Goal: Task Accomplishment & Management: Use online tool/utility

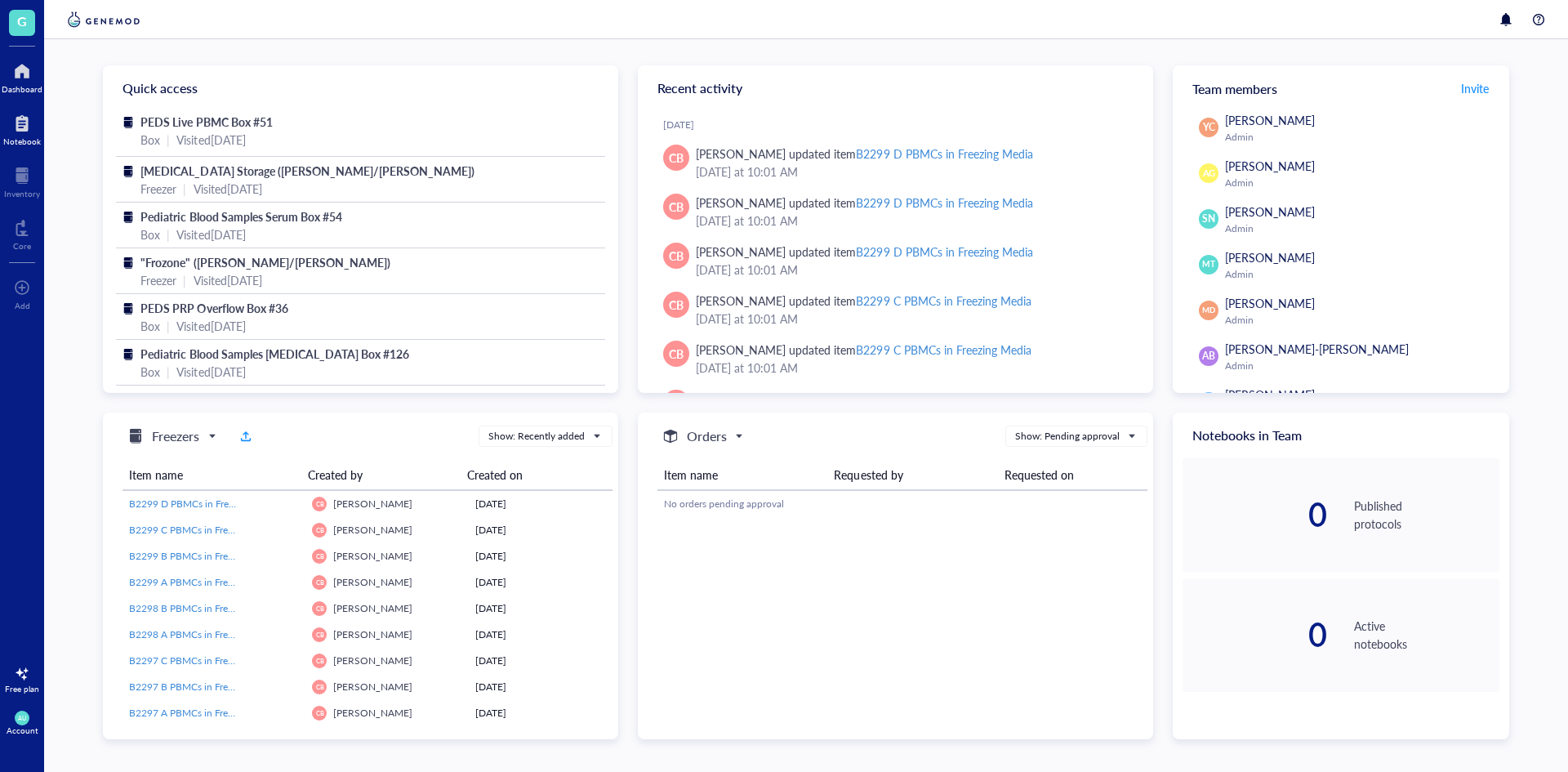
click at [27, 131] on div at bounding box center [21, 123] width 37 height 26
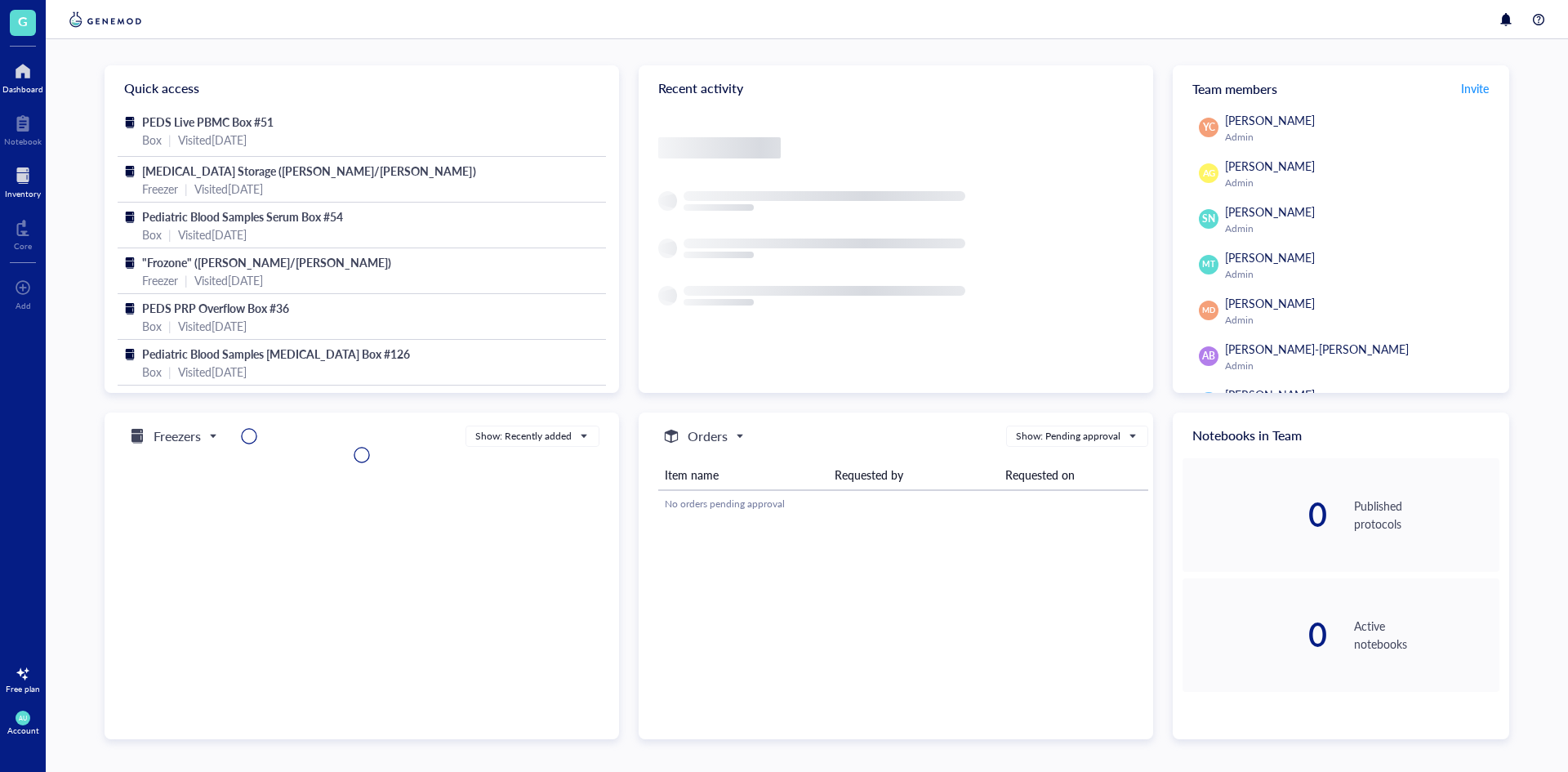
click at [22, 168] on div at bounding box center [22, 176] width 36 height 26
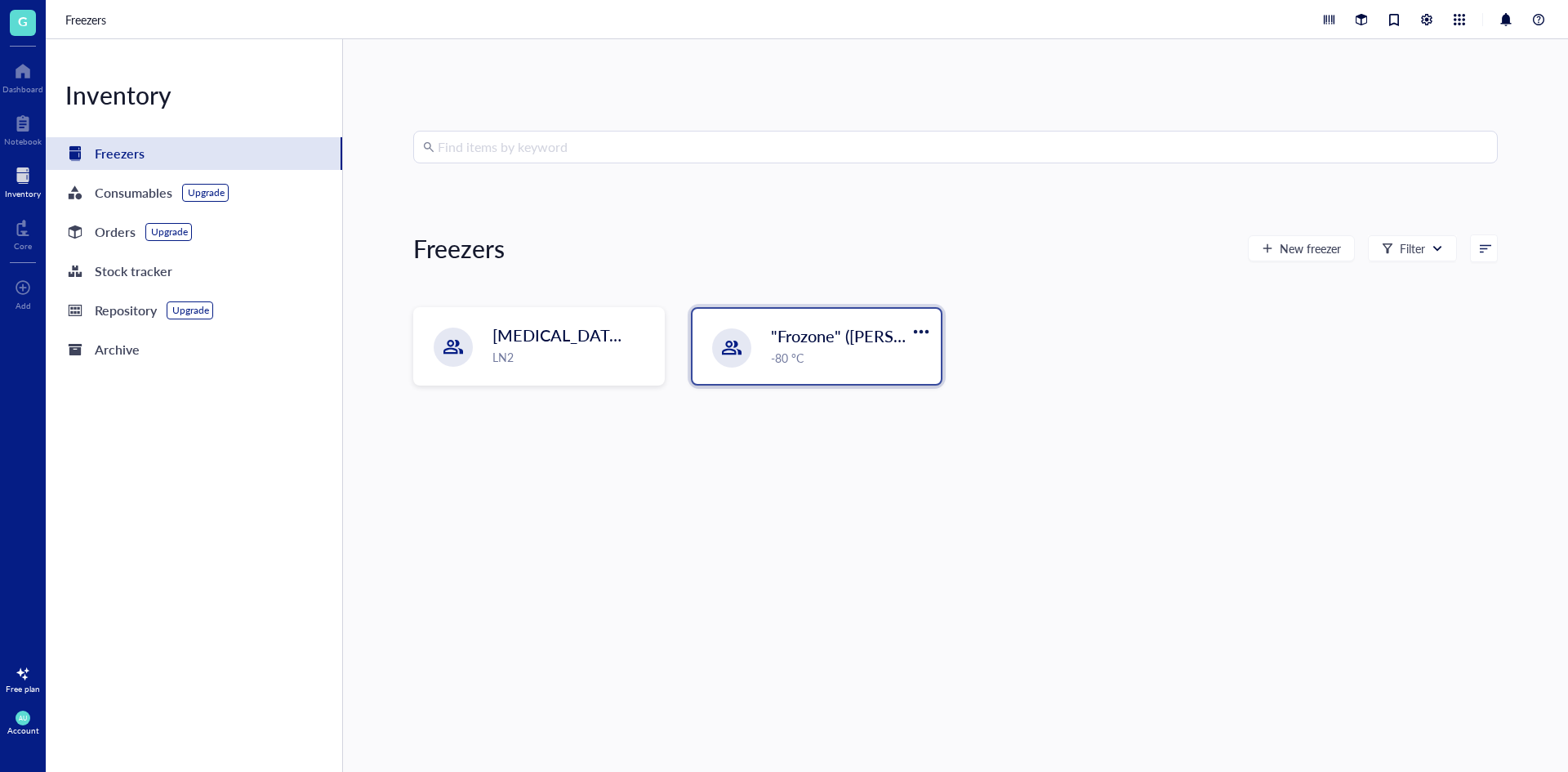
click at [776, 362] on div "-80 °C" at bounding box center [851, 358] width 160 height 18
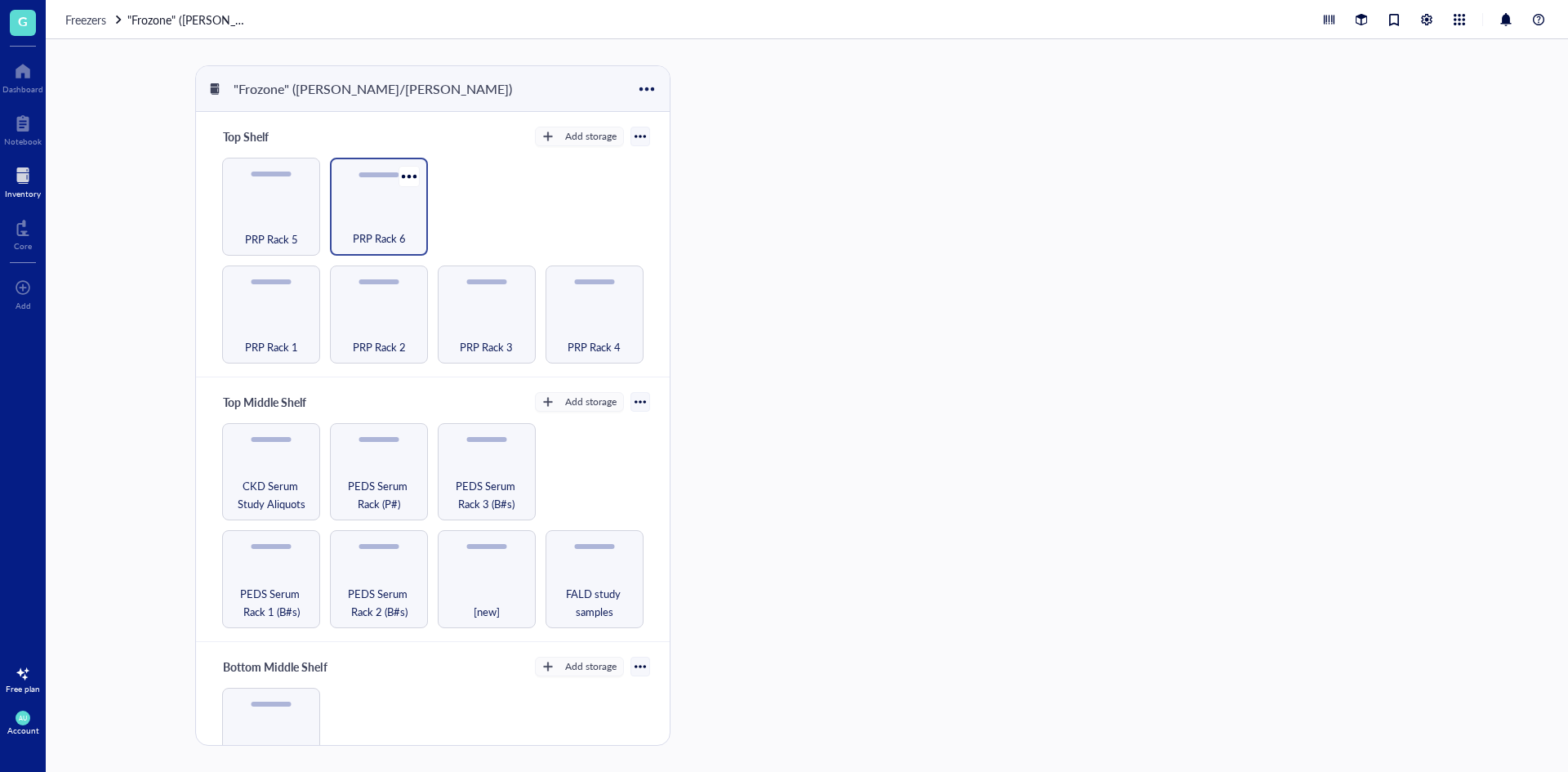
click at [402, 218] on div "PRP Rack 6" at bounding box center [379, 229] width 82 height 36
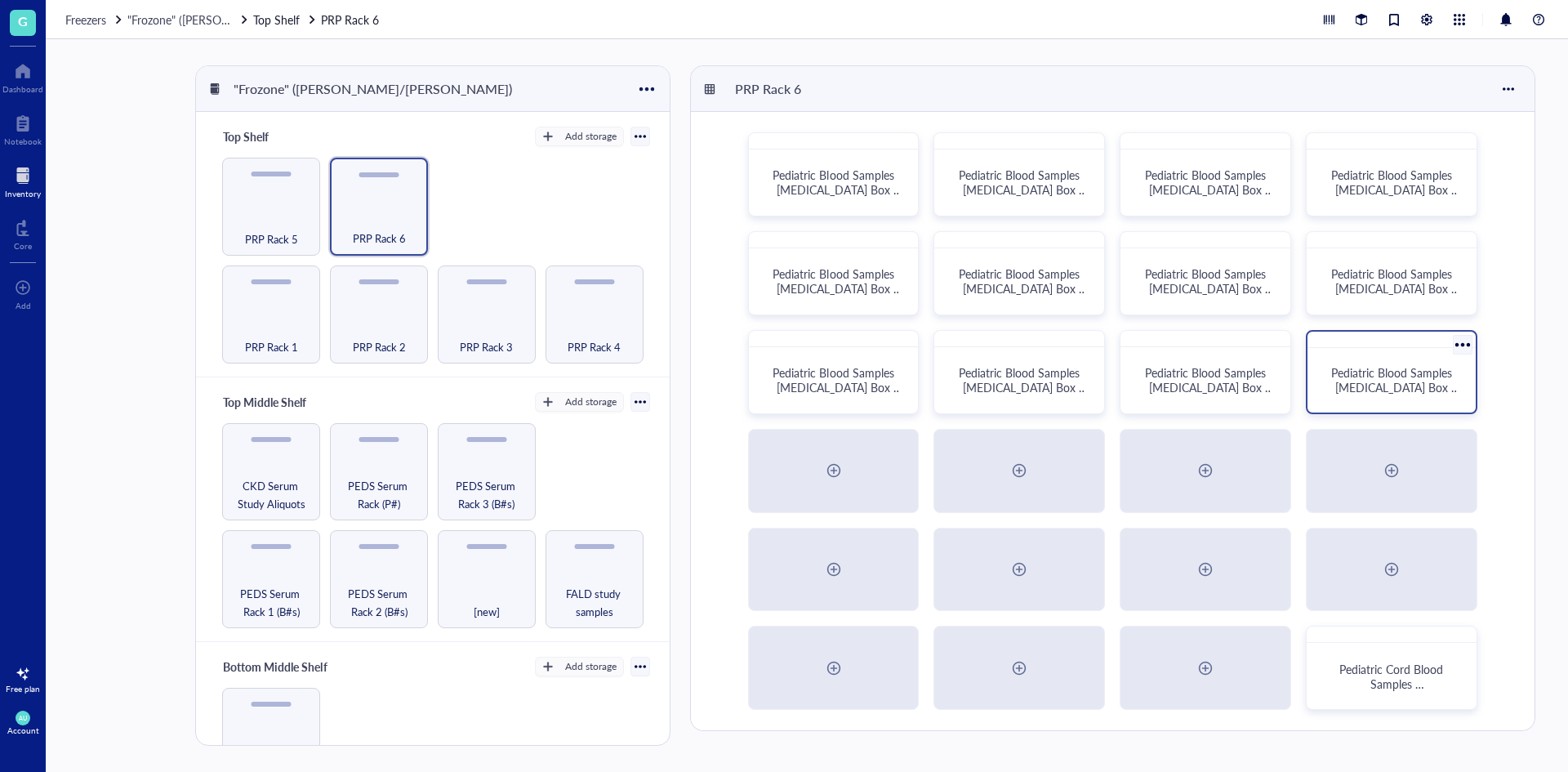
click at [1369, 407] on div "Pediatric Blood Samples [MEDICAL_DATA] Box #131" at bounding box center [1391, 372] width 171 height 84
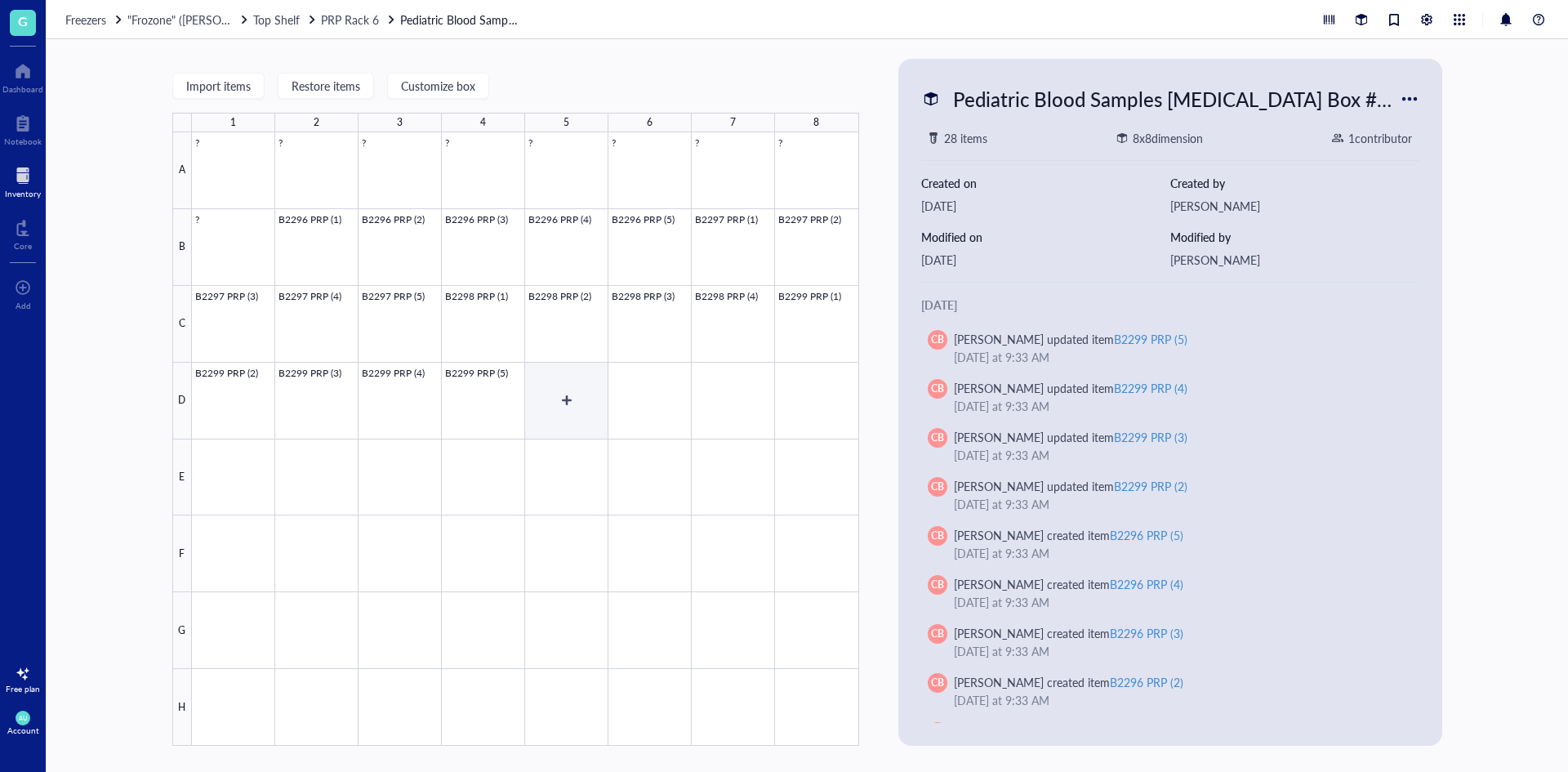
click at [561, 412] on div at bounding box center [525, 439] width 667 height 613
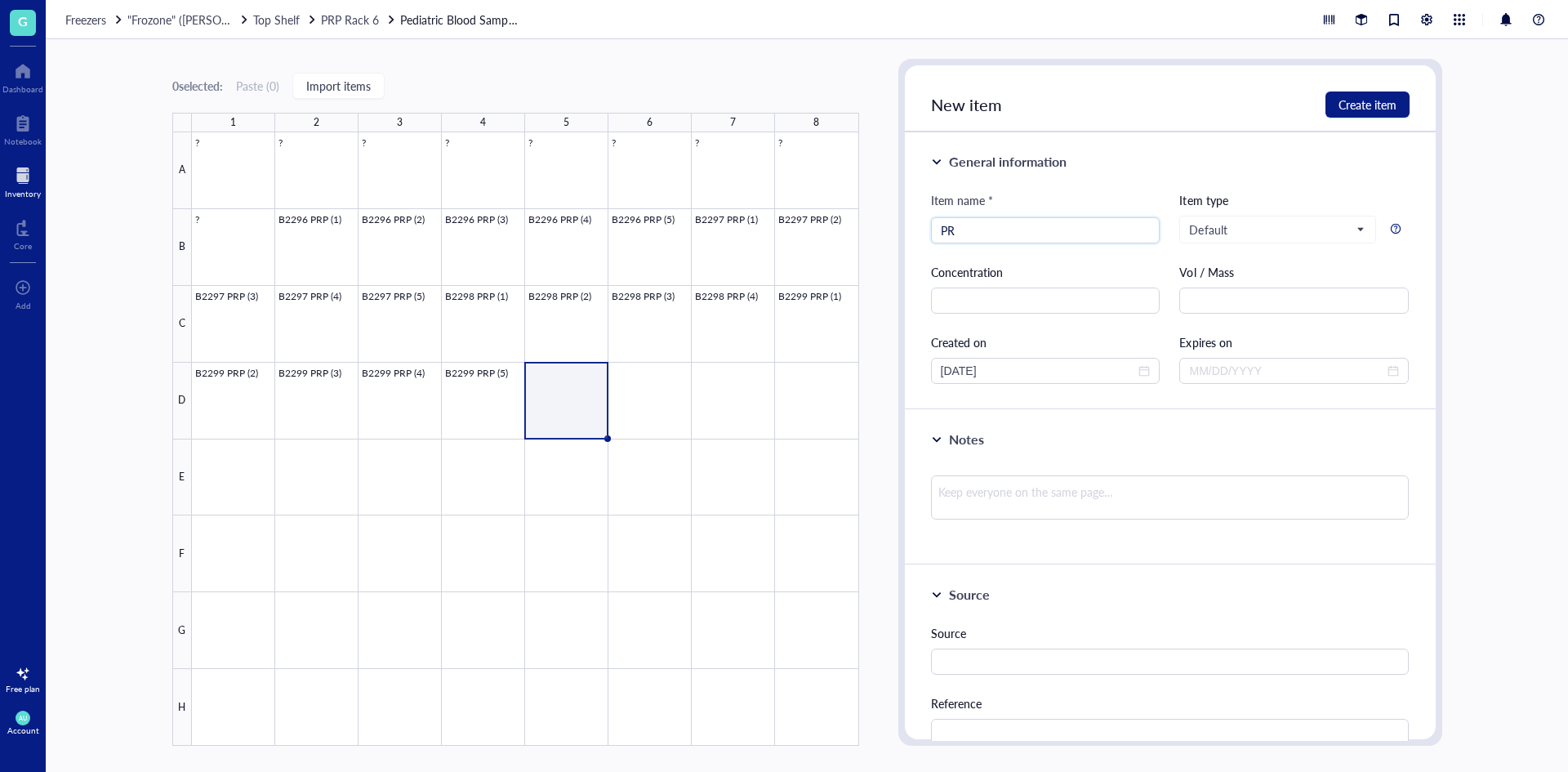
click at [1567, 771] on html "G Dashboard Notebook Inventory Core To pick up a draggable item, press the spac…" at bounding box center [784, 386] width 1568 height 772
type input "B2300 PRP (1)"
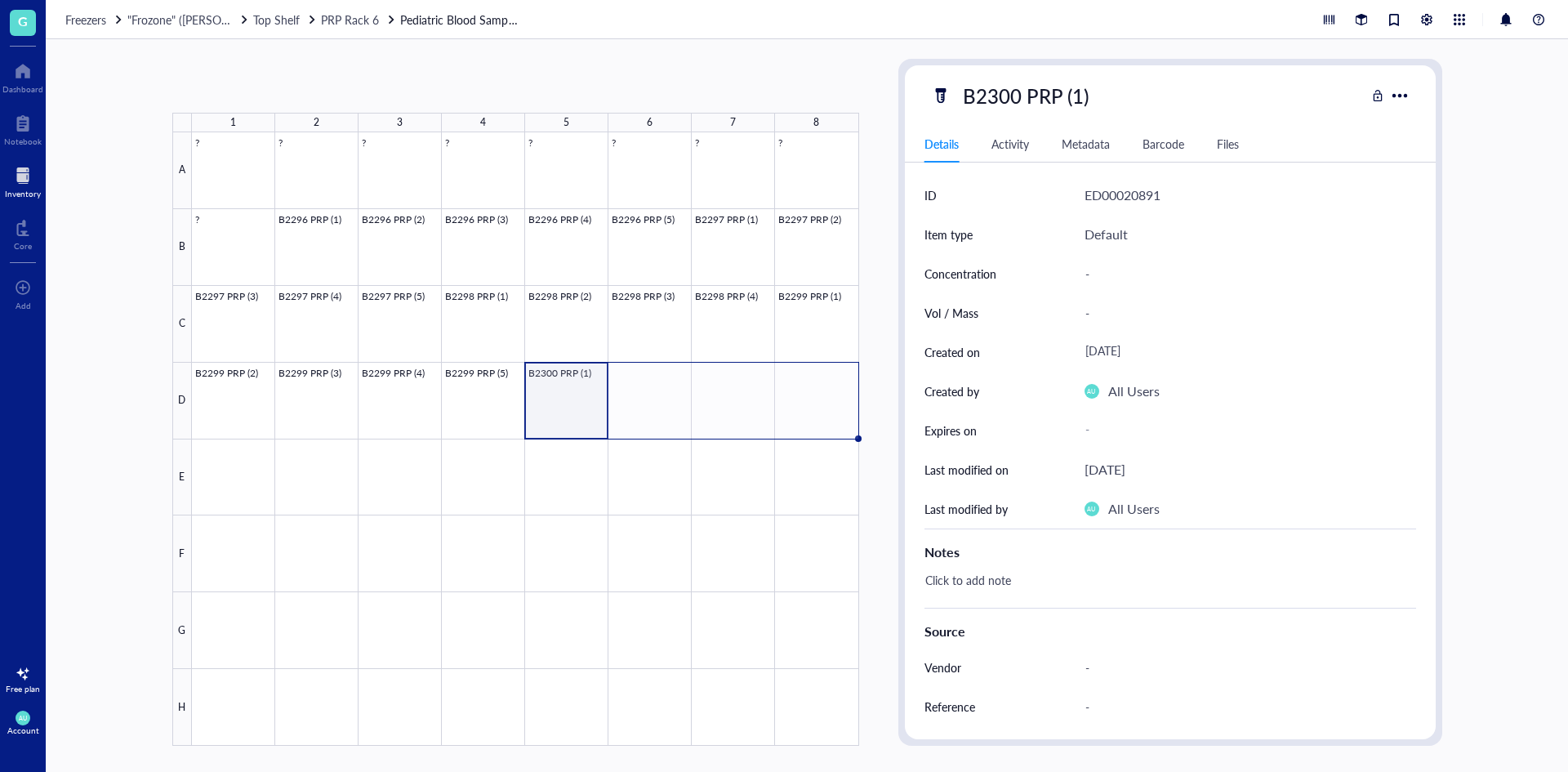
drag, startPoint x: 608, startPoint y: 437, endPoint x: 805, endPoint y: 405, distance: 199.6
click at [0, 0] on div "? ? ? ? ? ? ? ? ? B2296 PRP (1) B2296 PRP (2) B2296 PRP (3) B2296 PRP (4) B2296…" at bounding box center [0, 0] width 0 height 0
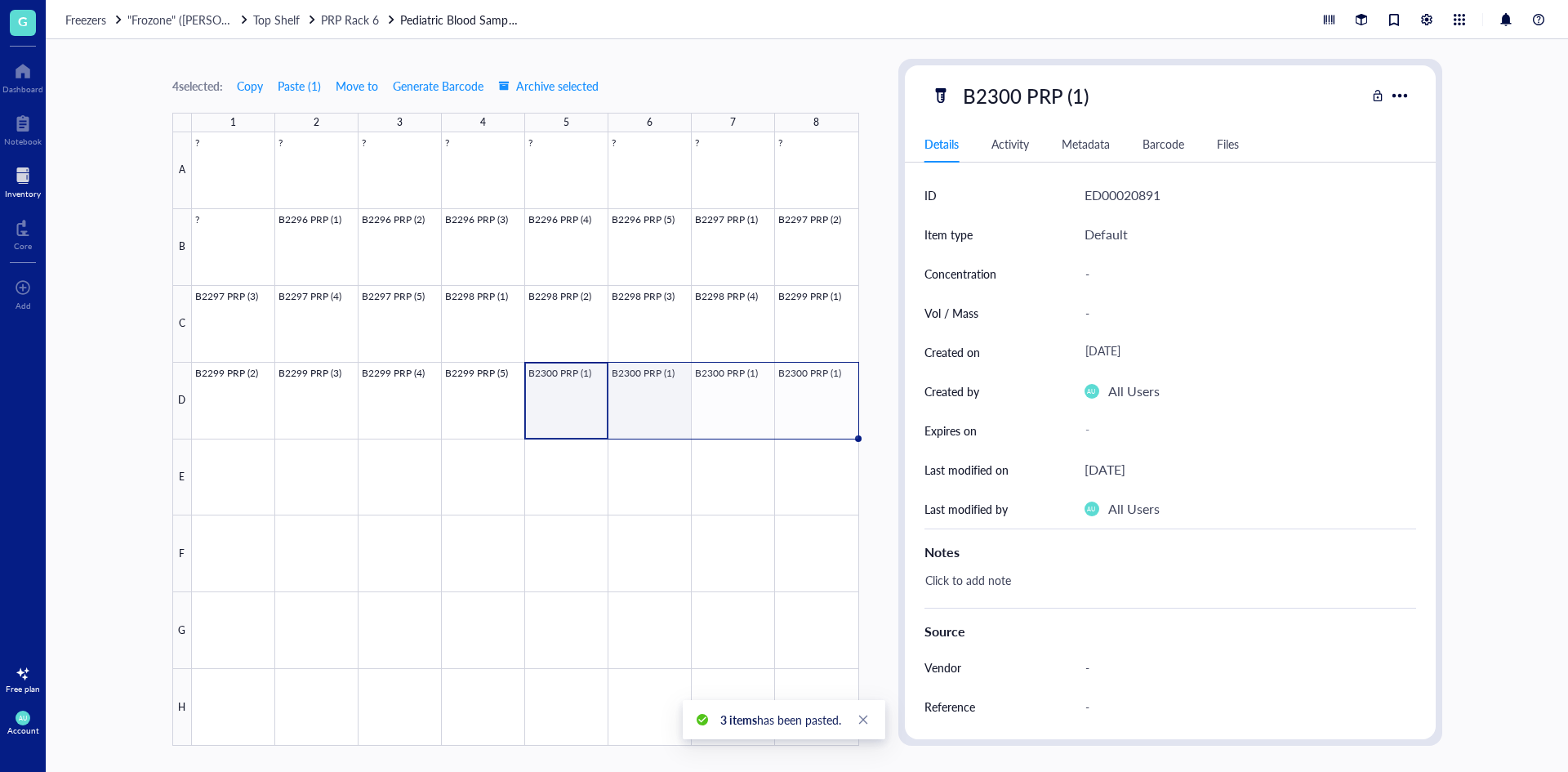
click at [660, 404] on div at bounding box center [525, 439] width 667 height 613
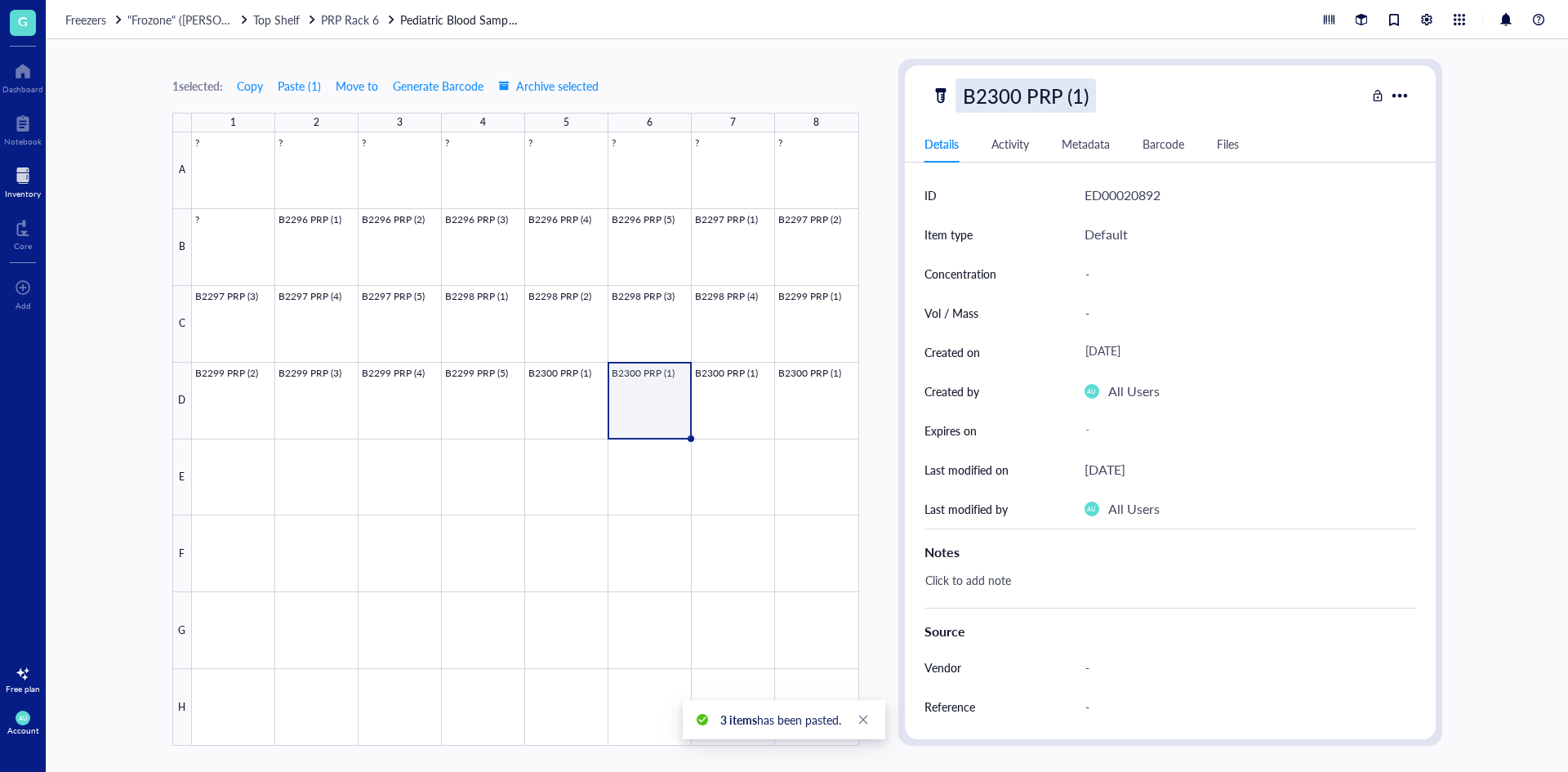
click at [1086, 88] on div "B2300 PRP (1)" at bounding box center [1026, 95] width 141 height 34
click at [1079, 90] on input "B2300 PRP (1)" at bounding box center [1041, 96] width 171 height 33
type input "B2300 PRP (2)"
click at [729, 421] on div at bounding box center [525, 439] width 667 height 613
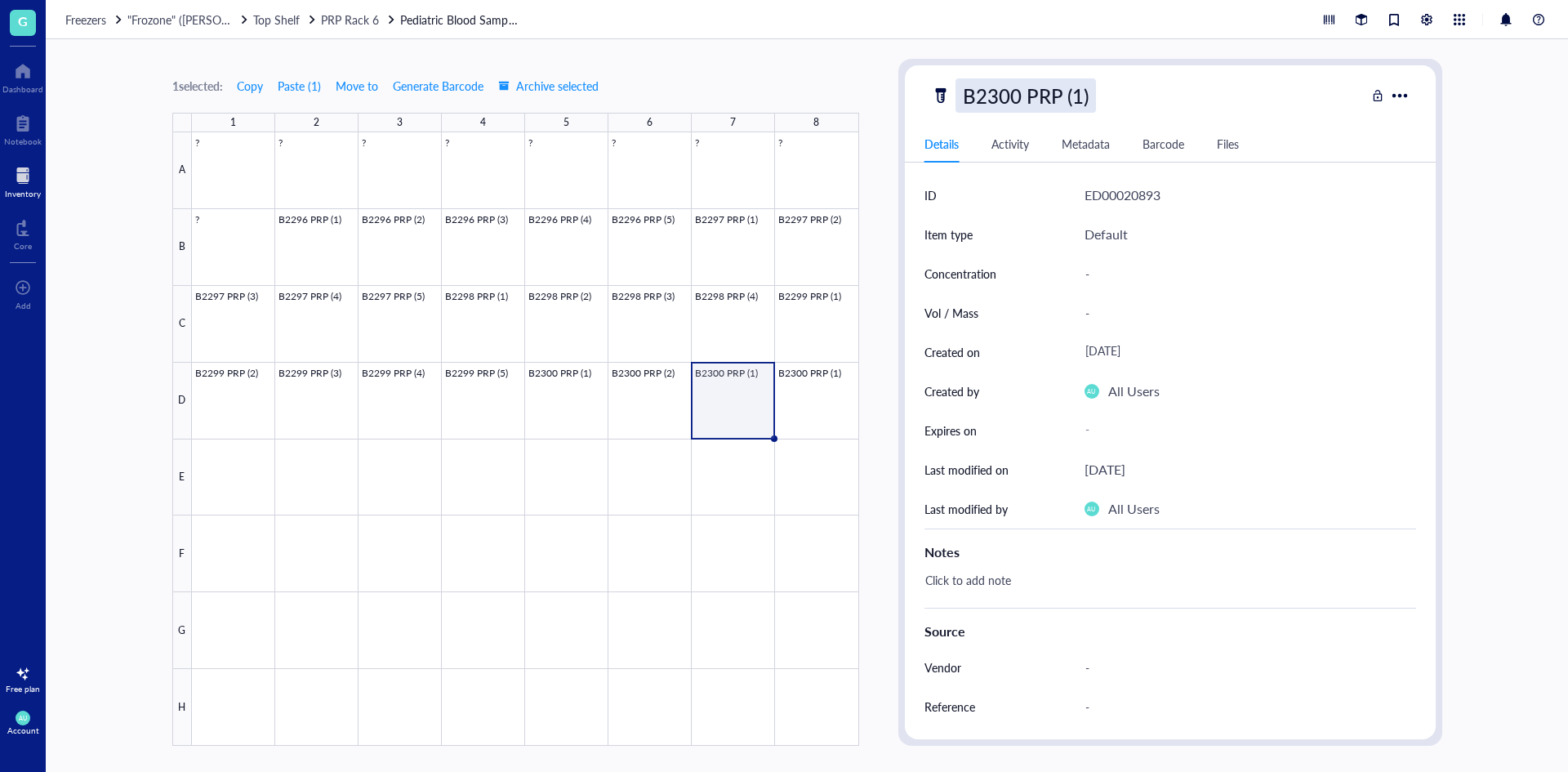
click at [1073, 91] on div "B2300 PRP (1)" at bounding box center [1026, 95] width 141 height 34
click at [1079, 95] on input "B2300 PRP (1)" at bounding box center [1041, 96] width 171 height 33
type input "B2300 PRP (3)"
click at [796, 418] on div at bounding box center [525, 439] width 667 height 613
click at [1079, 98] on div "B2300 PRP (1)" at bounding box center [1026, 95] width 141 height 34
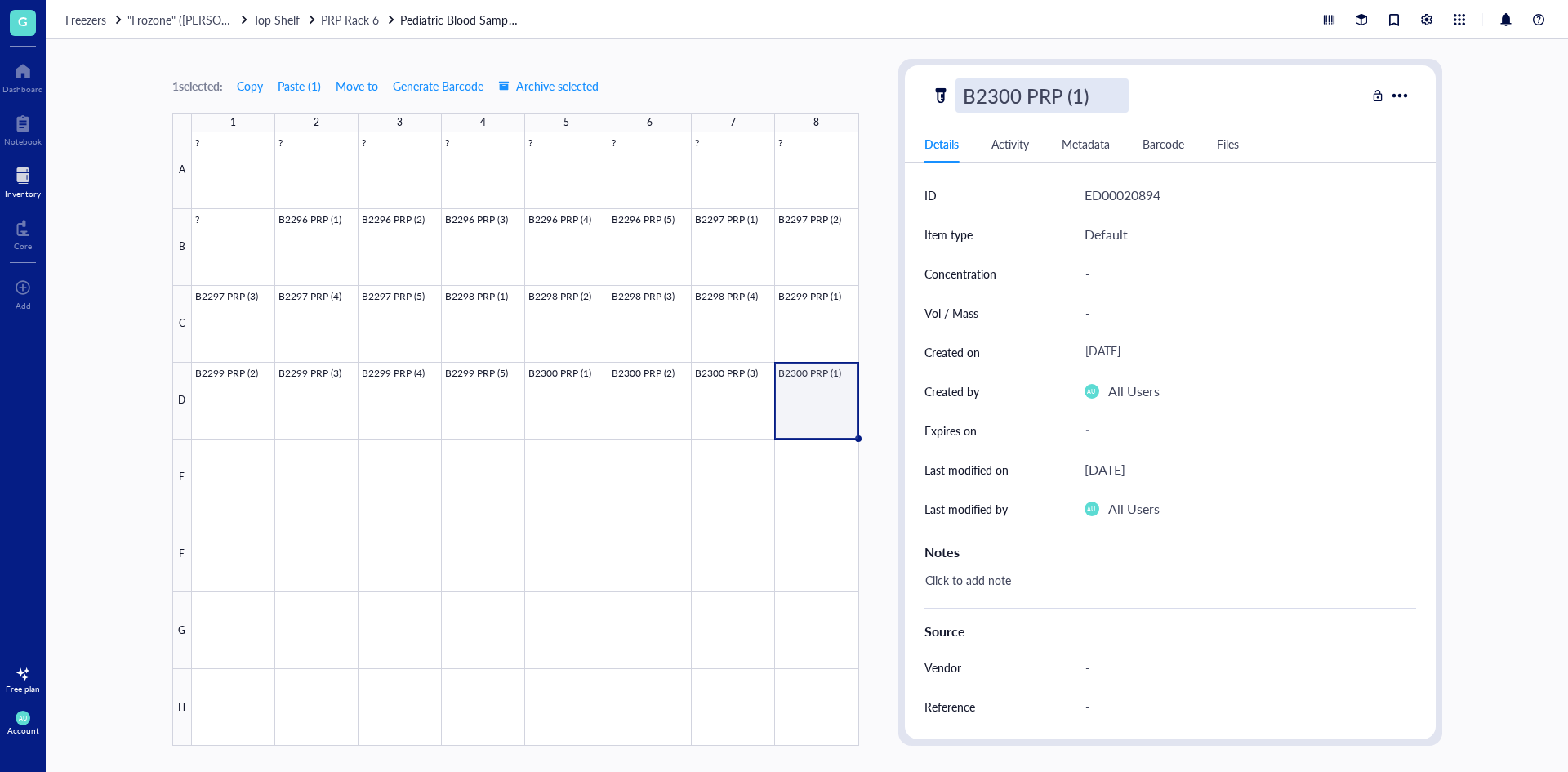
click at [1081, 89] on input "B2300 PRP (1)" at bounding box center [1041, 96] width 171 height 33
type input "B2300 PRP (4)"
click at [744, 380] on div at bounding box center [525, 439] width 667 height 613
click at [237, 501] on div at bounding box center [525, 439] width 667 height 613
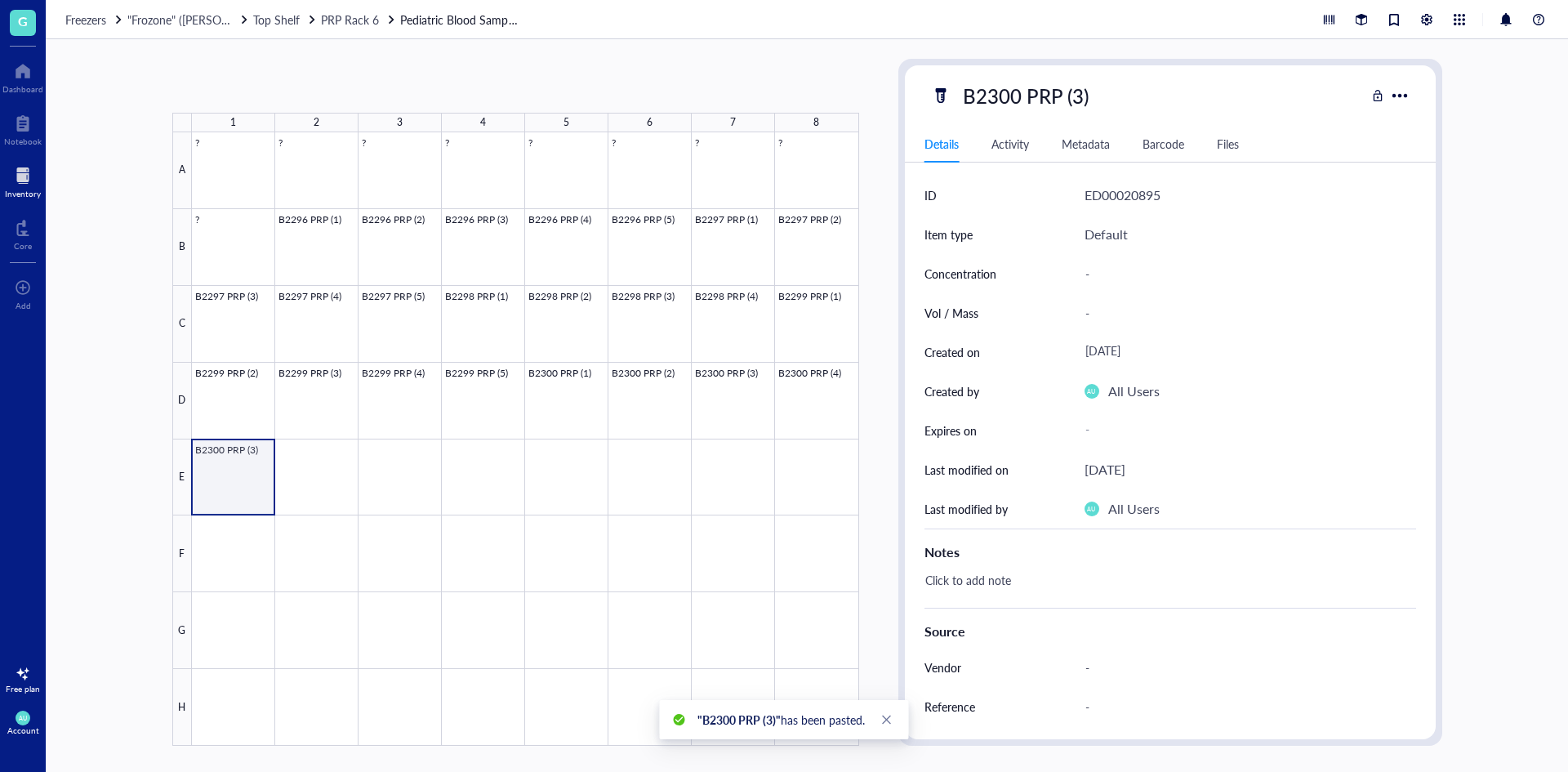
click at [240, 461] on div at bounding box center [525, 439] width 667 height 613
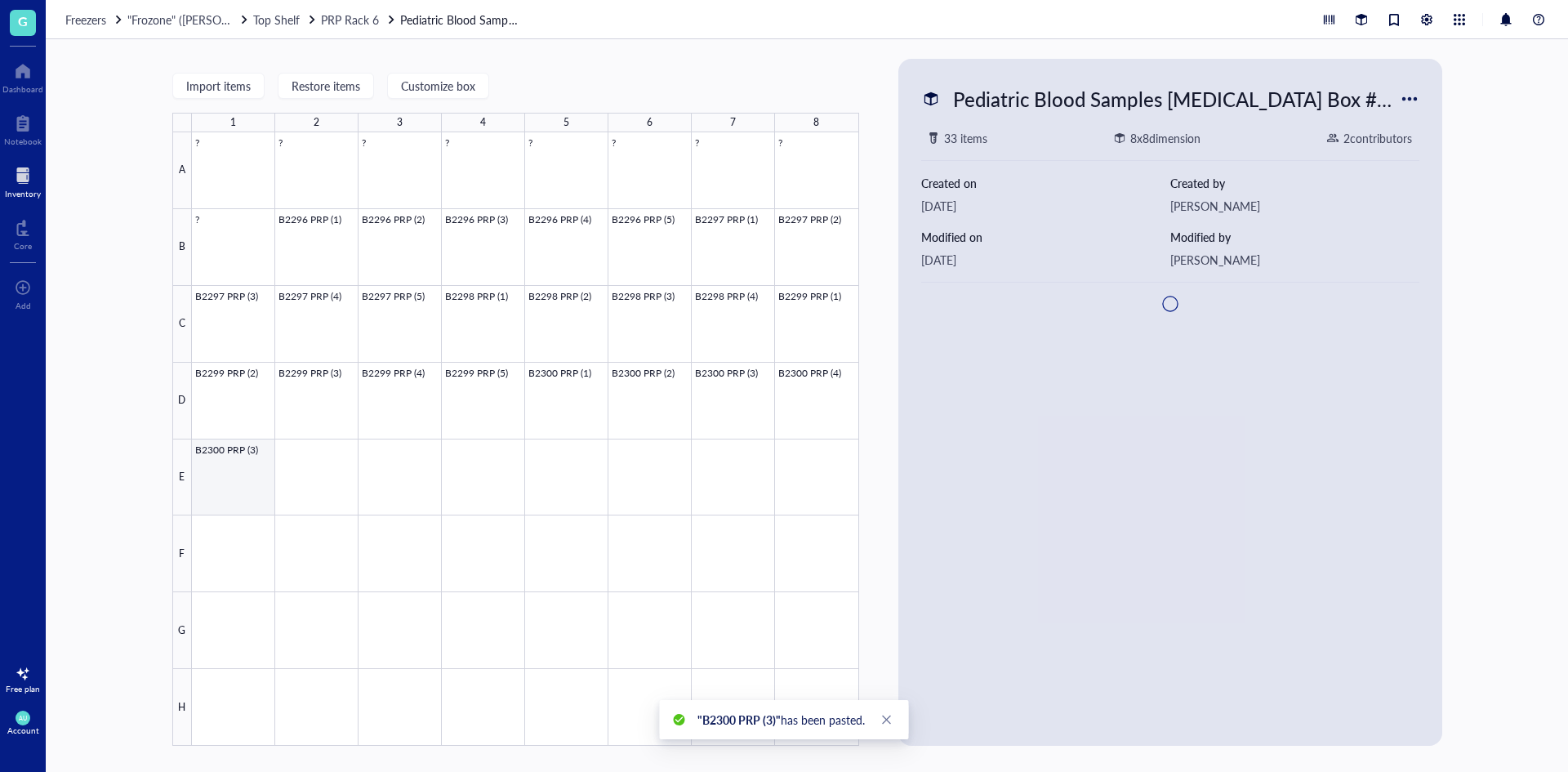
click at [240, 461] on div at bounding box center [525, 439] width 667 height 613
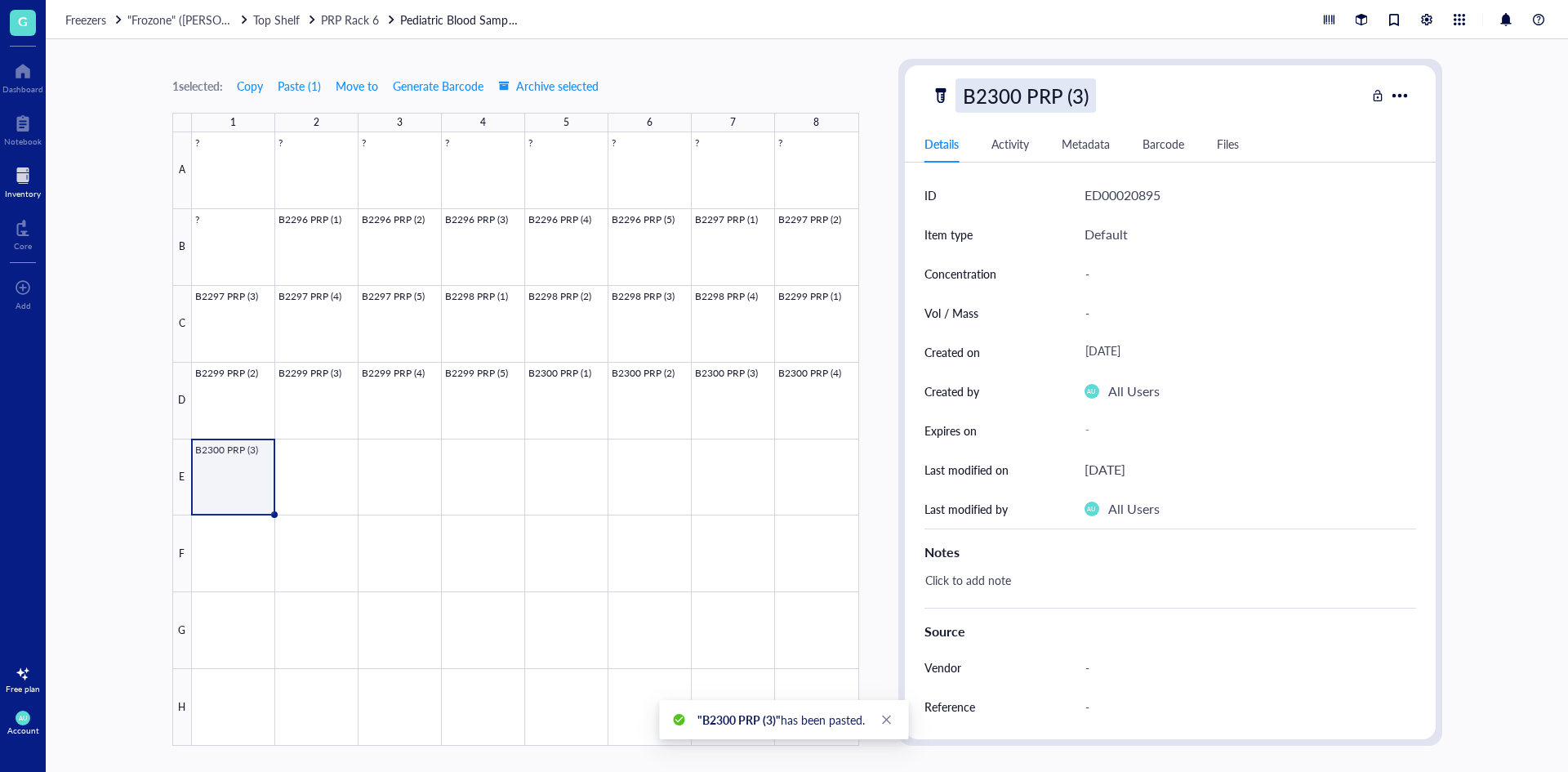
click at [1091, 88] on div "B2300 PRP (3)" at bounding box center [1026, 95] width 141 height 34
click at [1078, 96] on input "B2300 PRP (3)" at bounding box center [1041, 96] width 171 height 33
type input "B2300 PRP (5)"
click at [34, 174] on div at bounding box center [22, 176] width 36 height 26
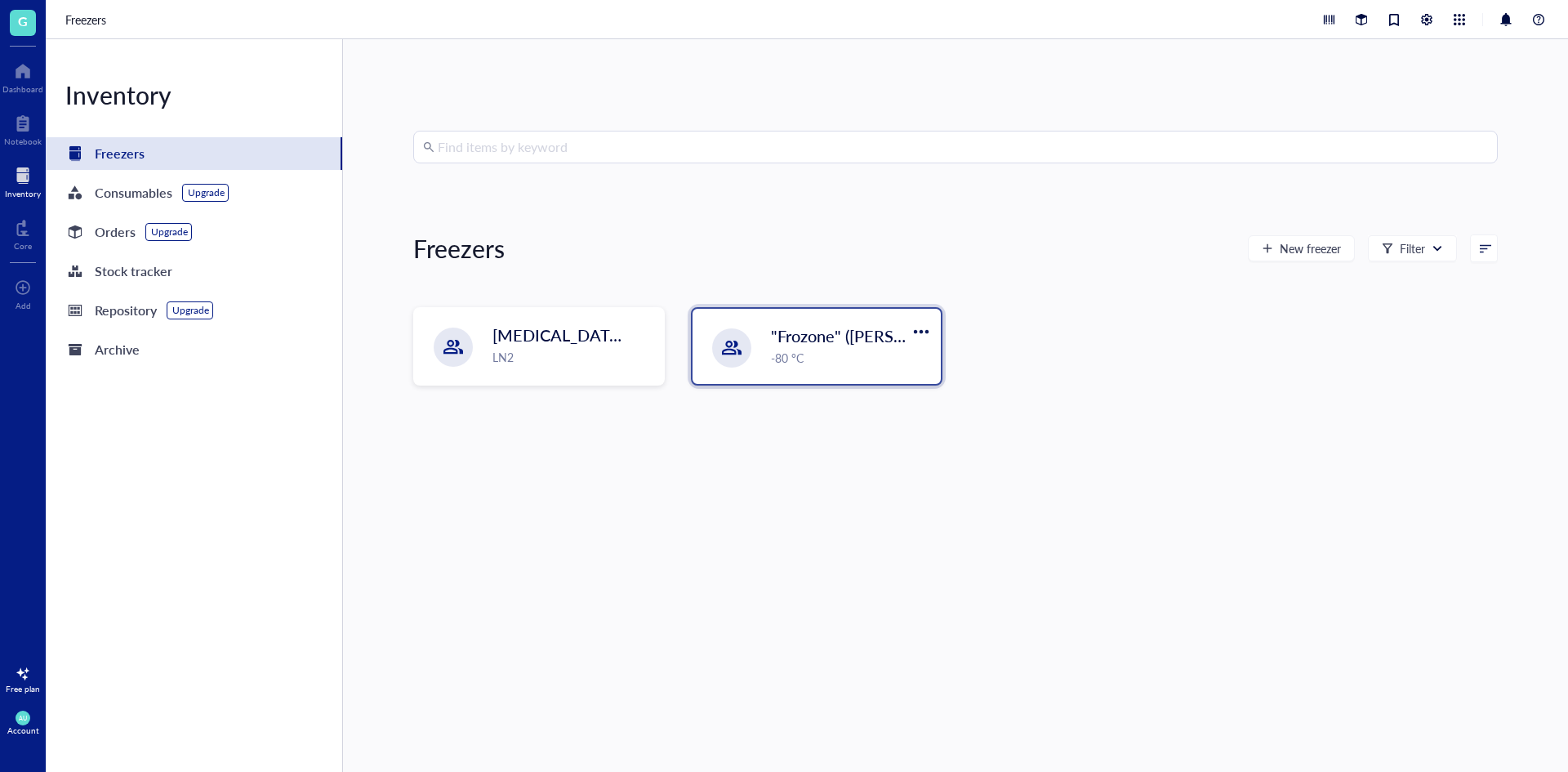
click at [760, 317] on div ""Frozone" ([PERSON_NAME]/[PERSON_NAME]) -80 °C" at bounding box center [817, 345] width 248 height 75
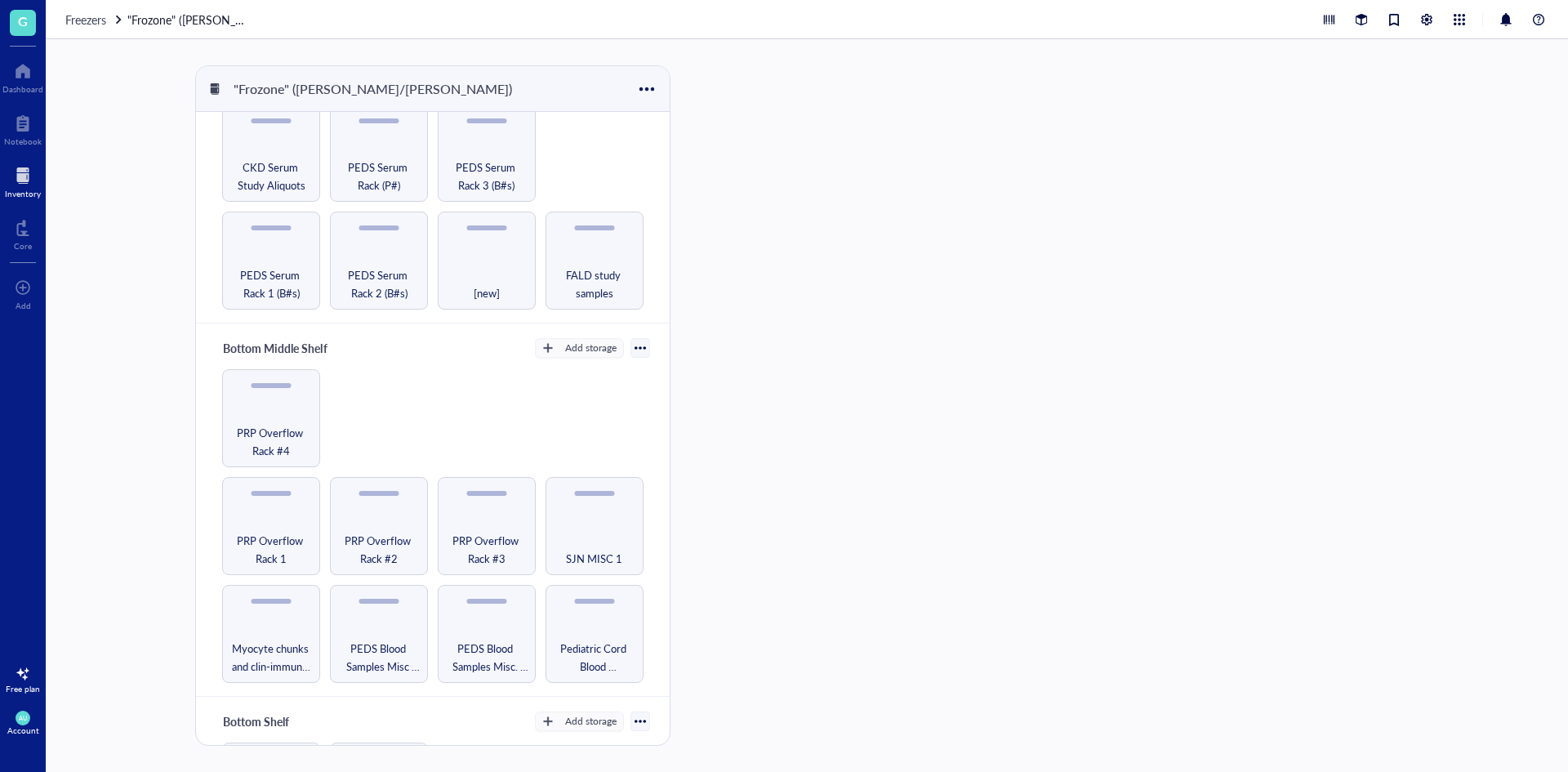
scroll to position [408, 0]
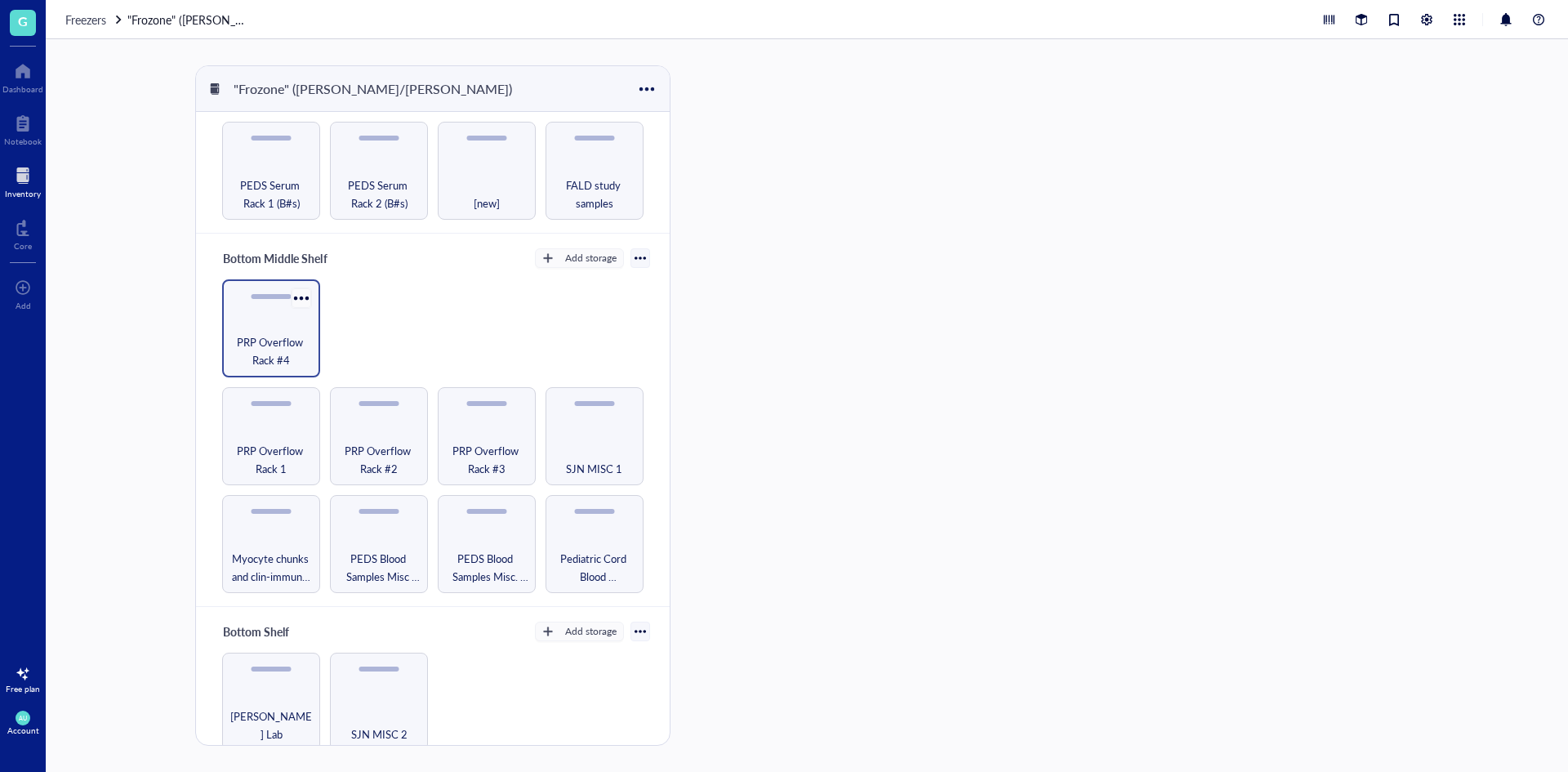
click at [296, 299] on div at bounding box center [301, 298] width 24 height 24
click at [269, 322] on div "PRP Overflow Rack #4" at bounding box center [271, 328] width 98 height 98
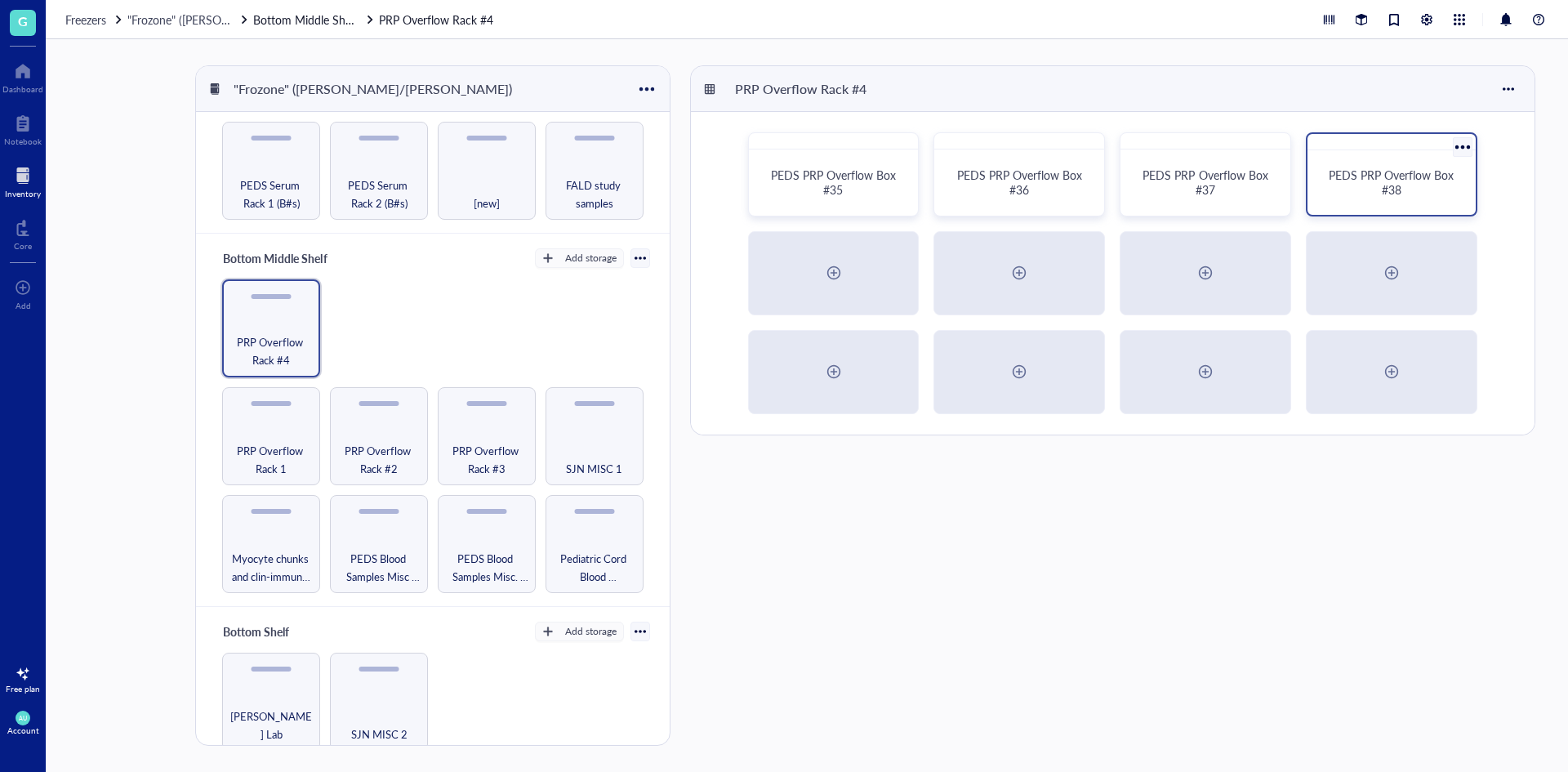
click at [1334, 193] on div "PEDS PRP Overflow Box #38" at bounding box center [1391, 183] width 129 height 30
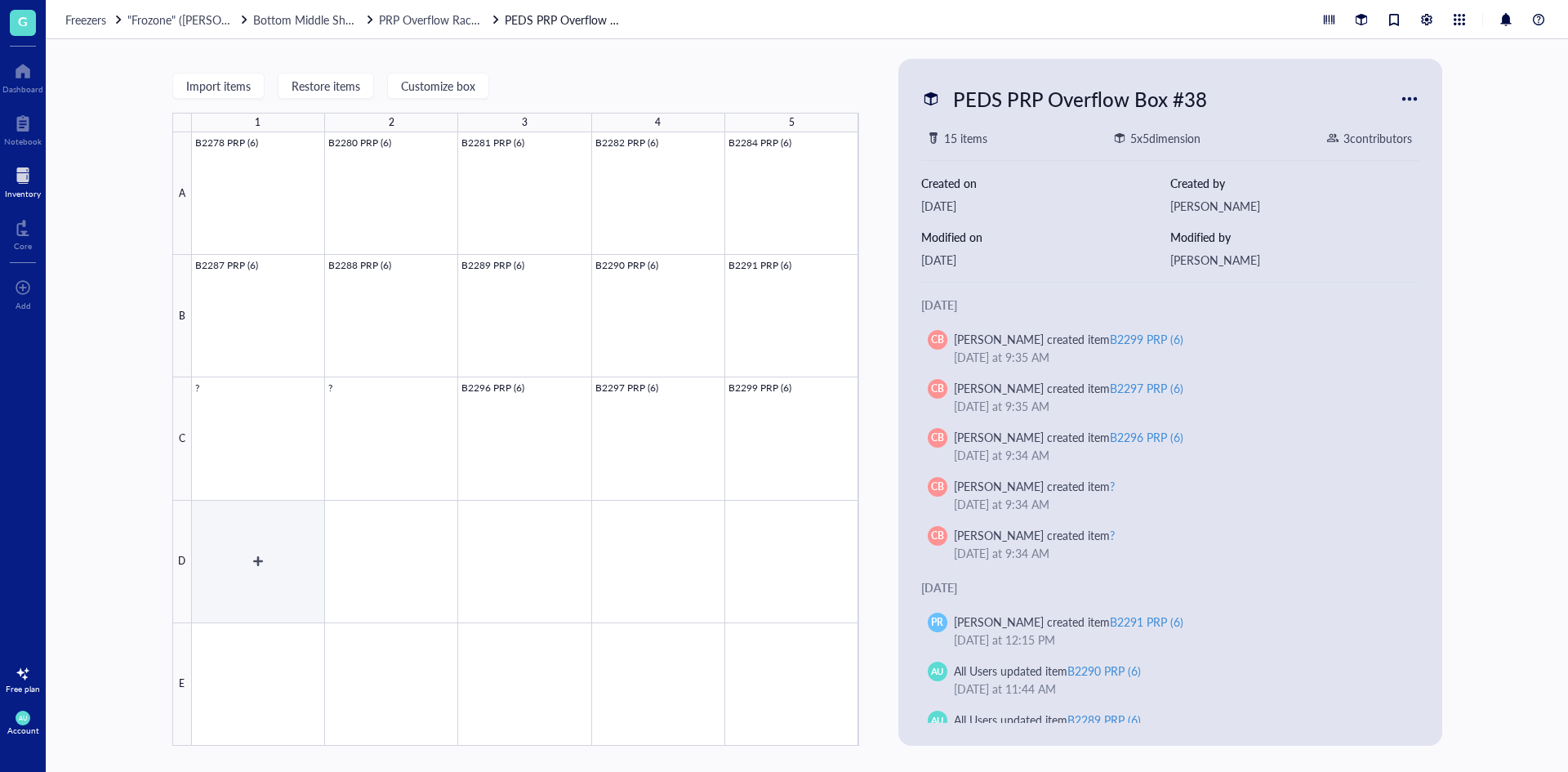
click at [231, 559] on div at bounding box center [525, 439] width 667 height 613
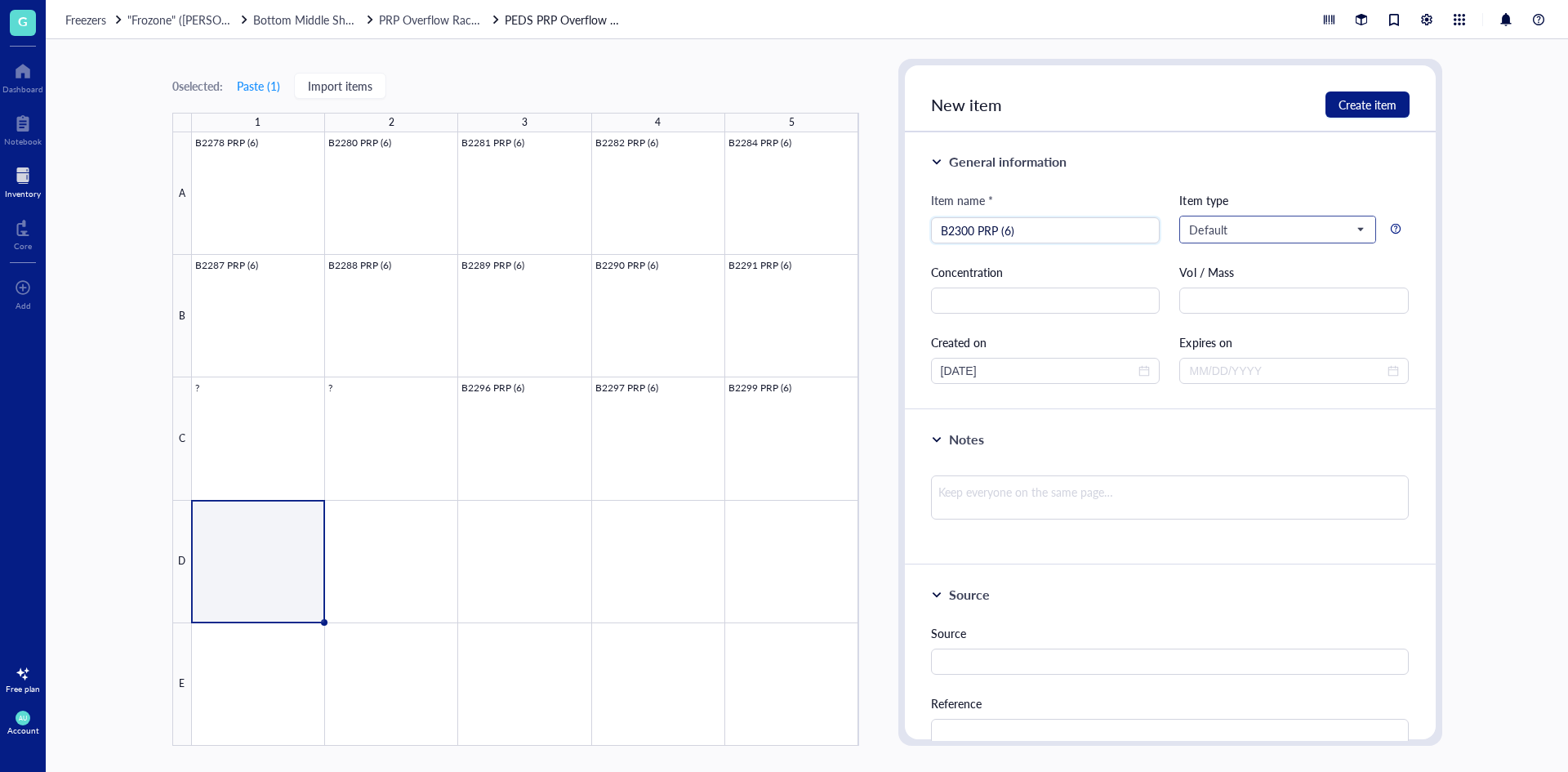
type input "B2300 PRP (6)"
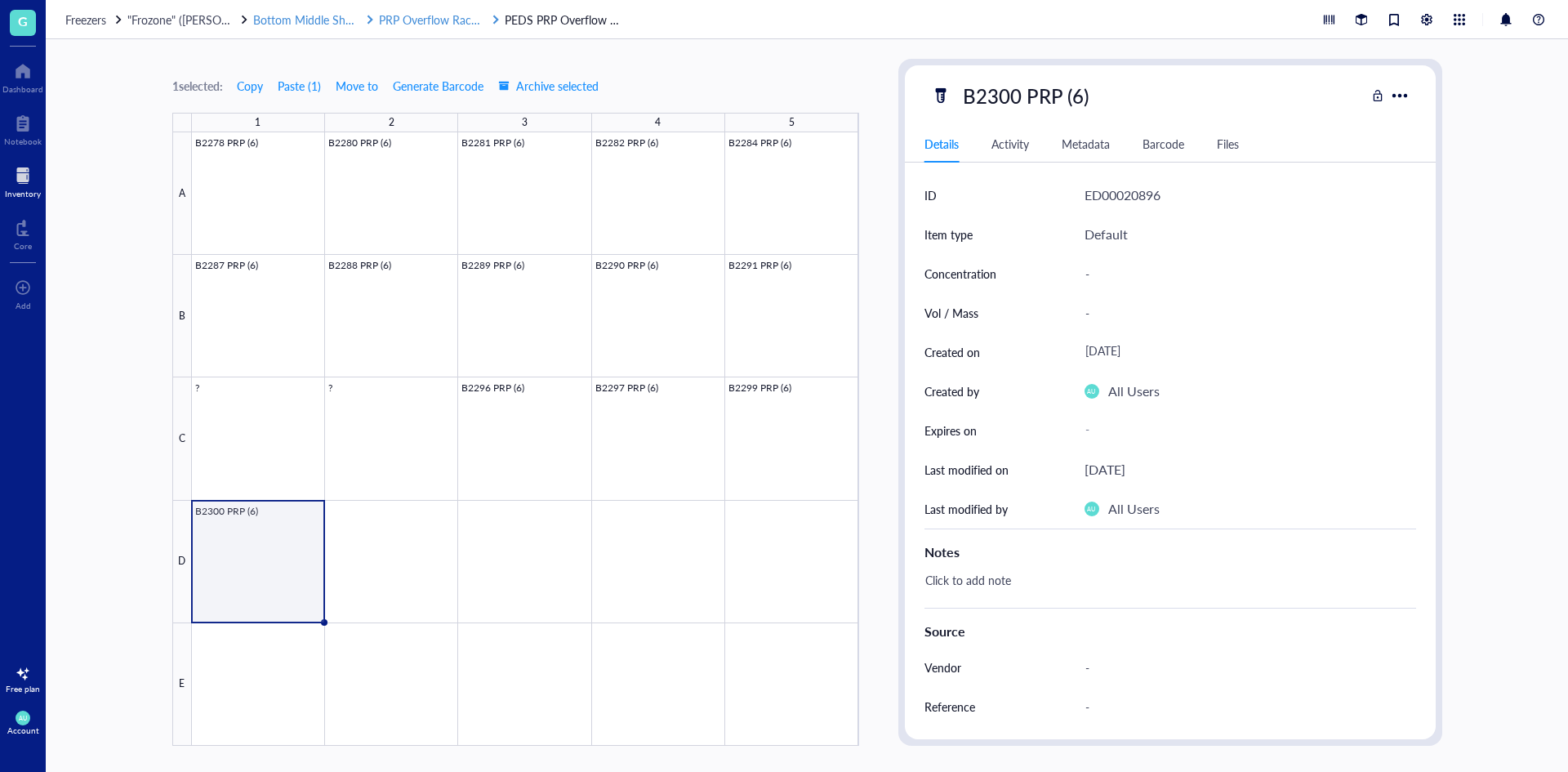
click at [422, 26] on span "PRP Overflow Rack #4" at bounding box center [436, 20] width 114 height 17
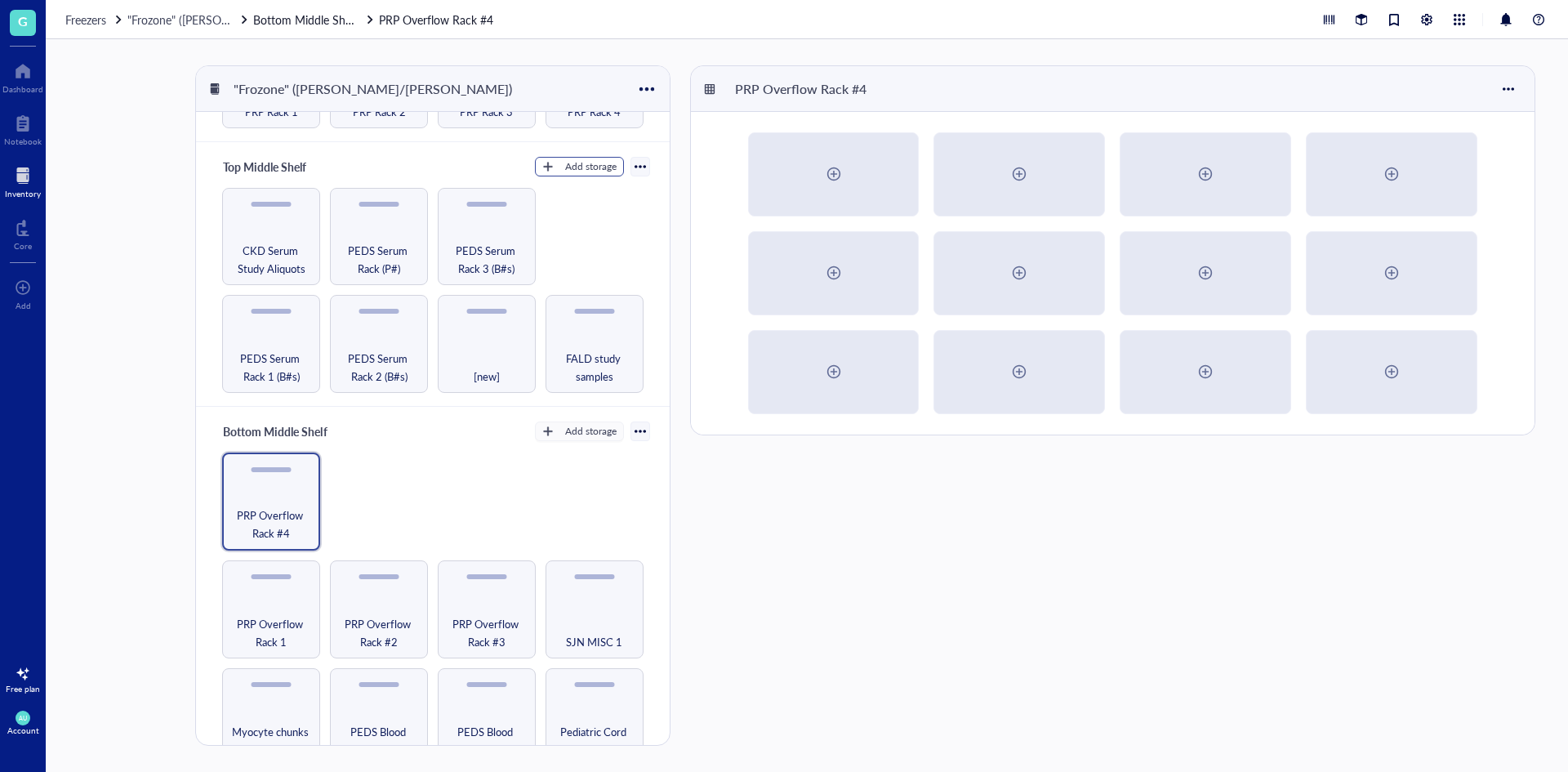
scroll to position [245, 0]
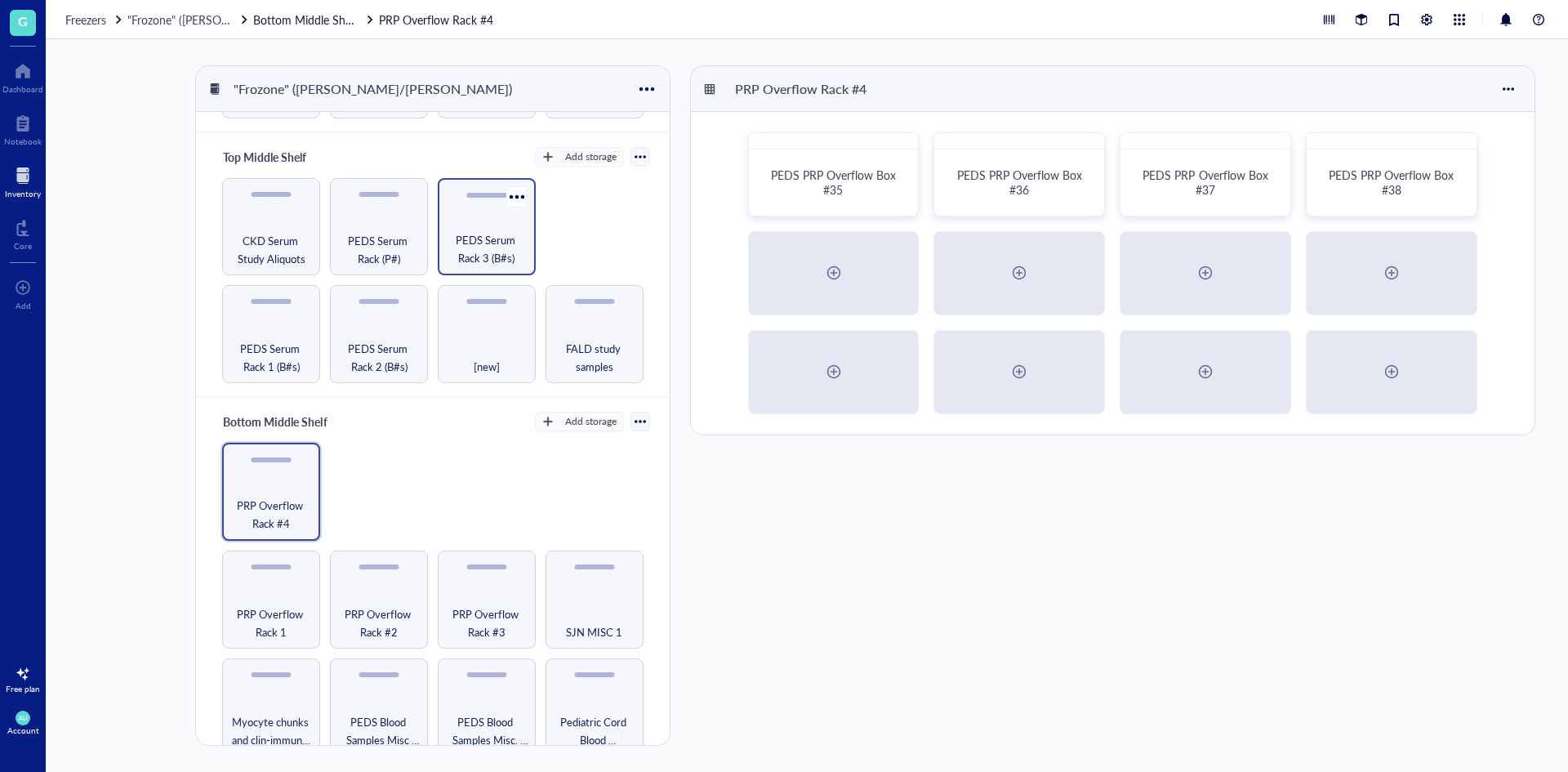
click at [452, 235] on span "PEDS Serum Rack 3 (B#s)" at bounding box center [486, 249] width 82 height 36
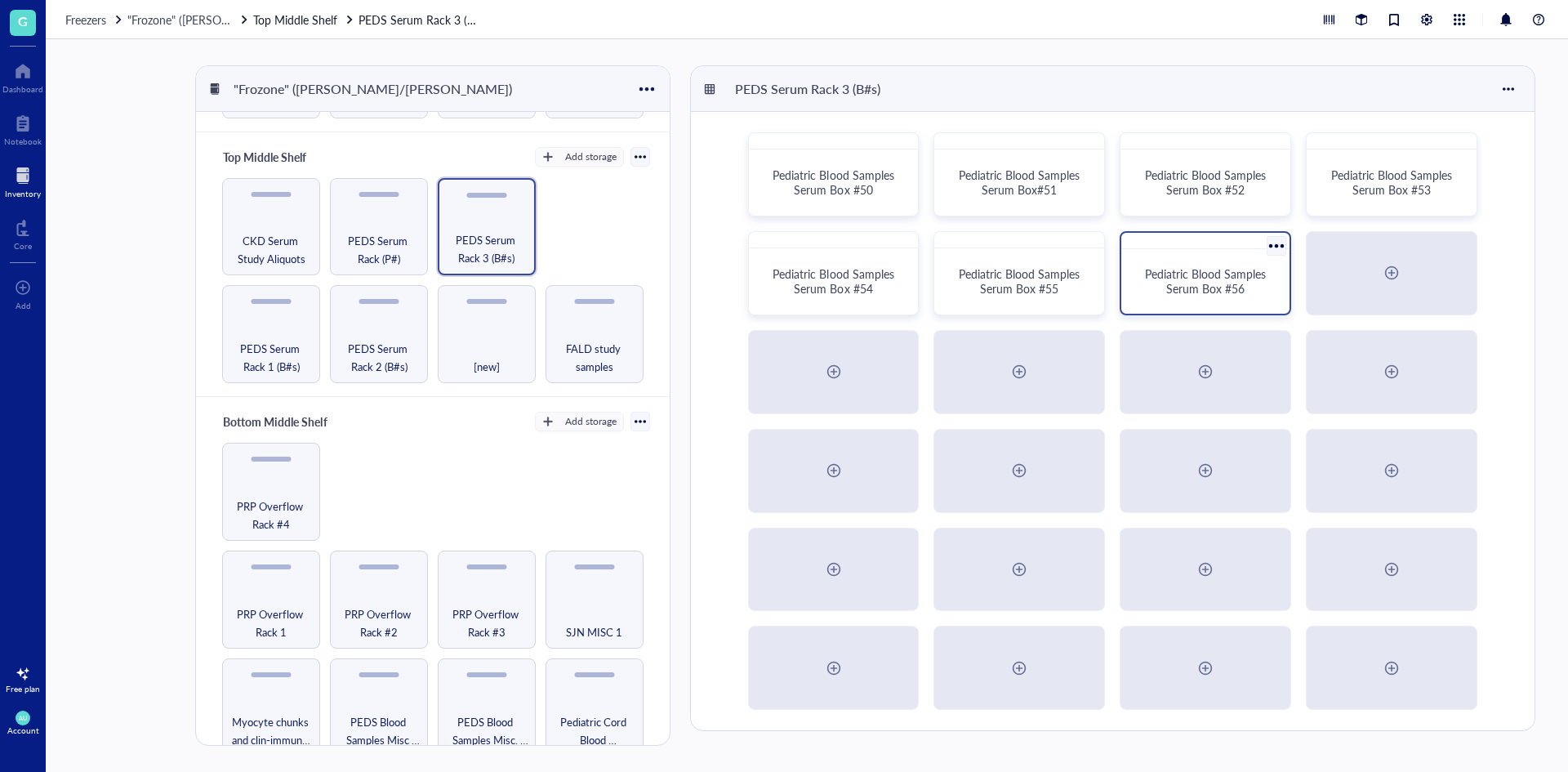
click at [1258, 298] on div "Pediatric Blood Samples Serum Box #56" at bounding box center [1205, 281] width 155 height 51
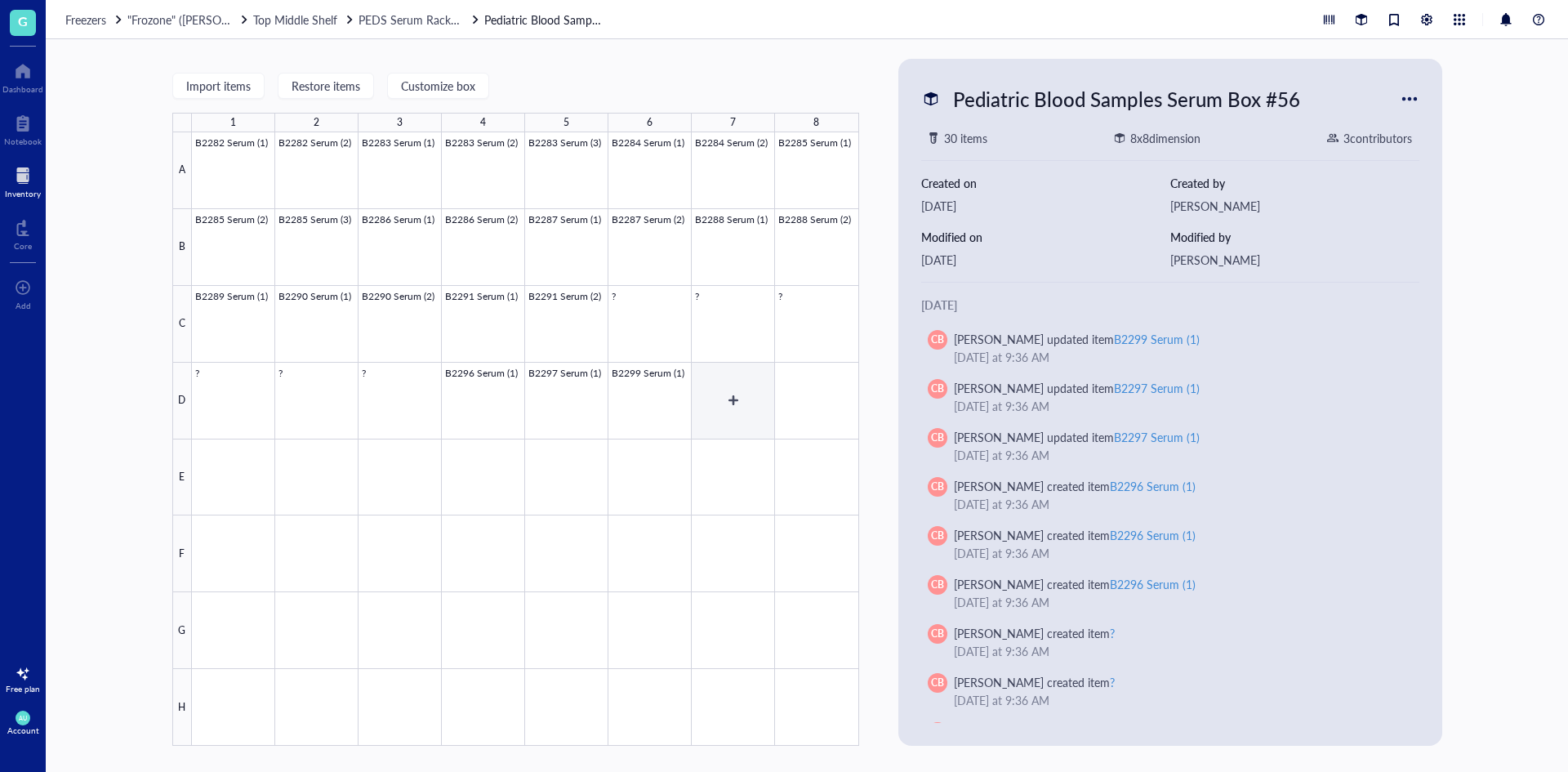
click at [728, 408] on div at bounding box center [525, 439] width 667 height 613
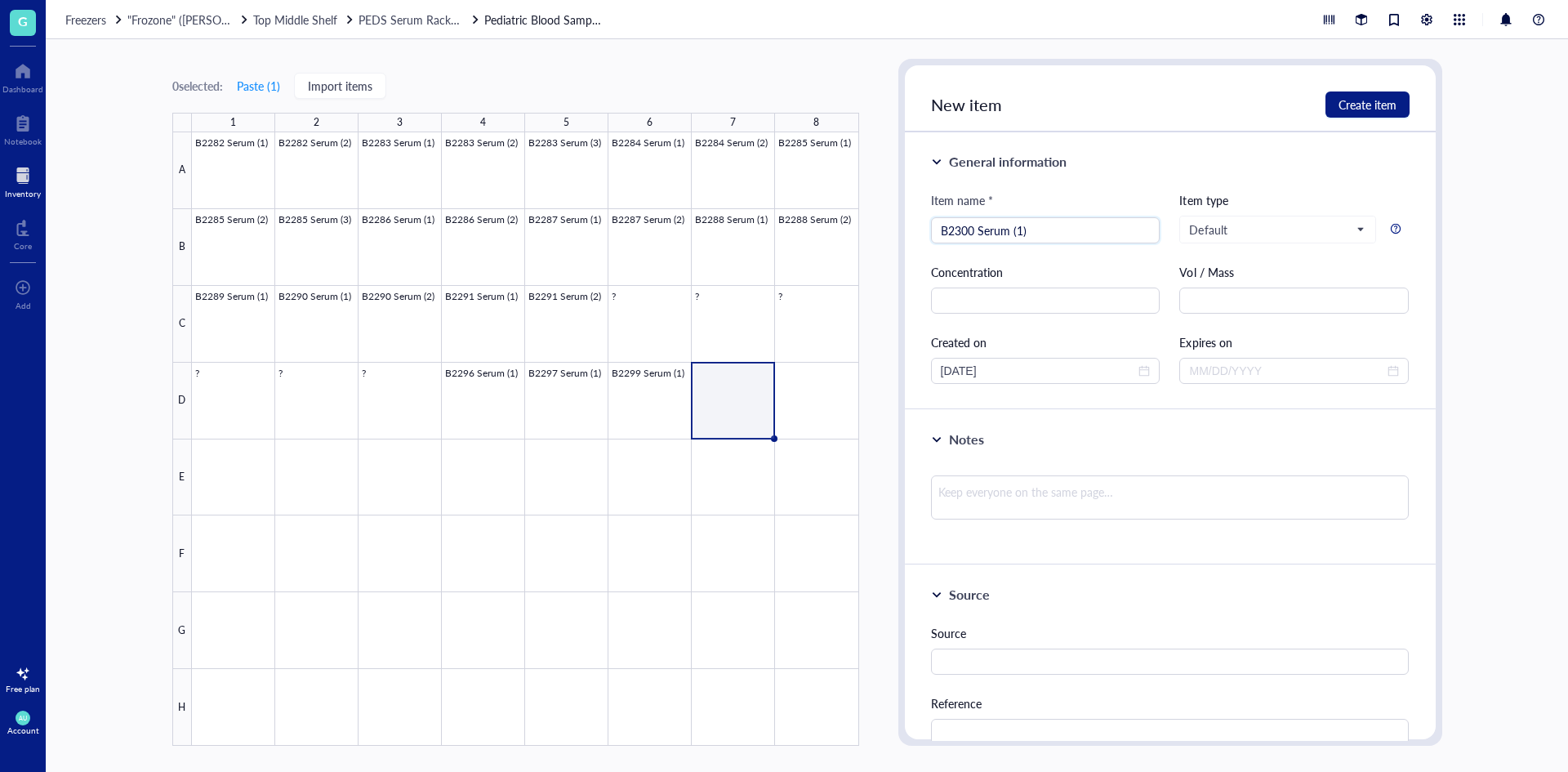
type input "B2300 Serum (1)"
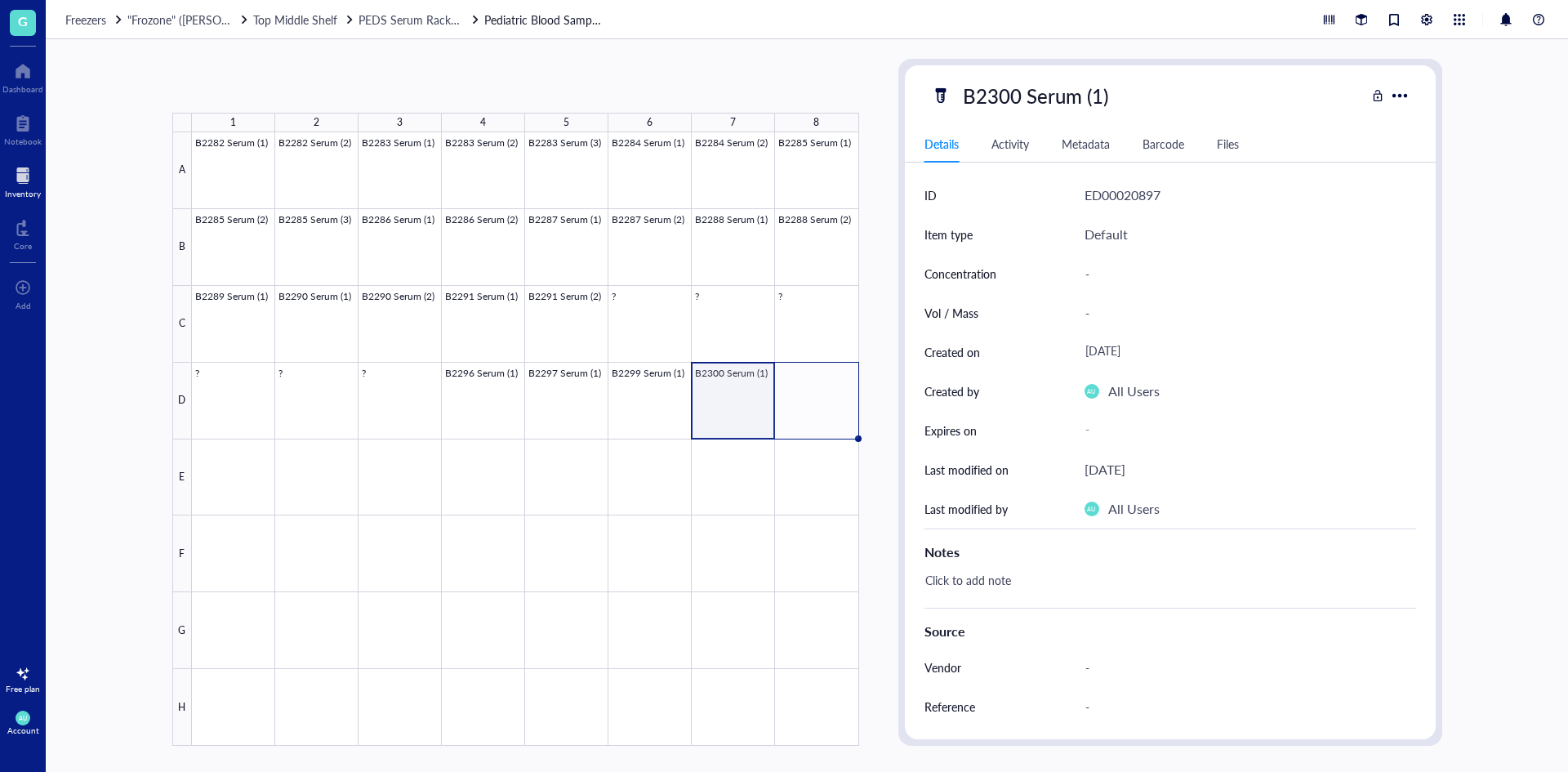
drag, startPoint x: 773, startPoint y: 436, endPoint x: 830, endPoint y: 433, distance: 57.1
click at [0, 0] on div "B2282 Serum (1) B2282 Serum (2) B2283 Serum (1) B2283 Serum (2) B2283 Serum (3)…" at bounding box center [0, 0] width 0 height 0
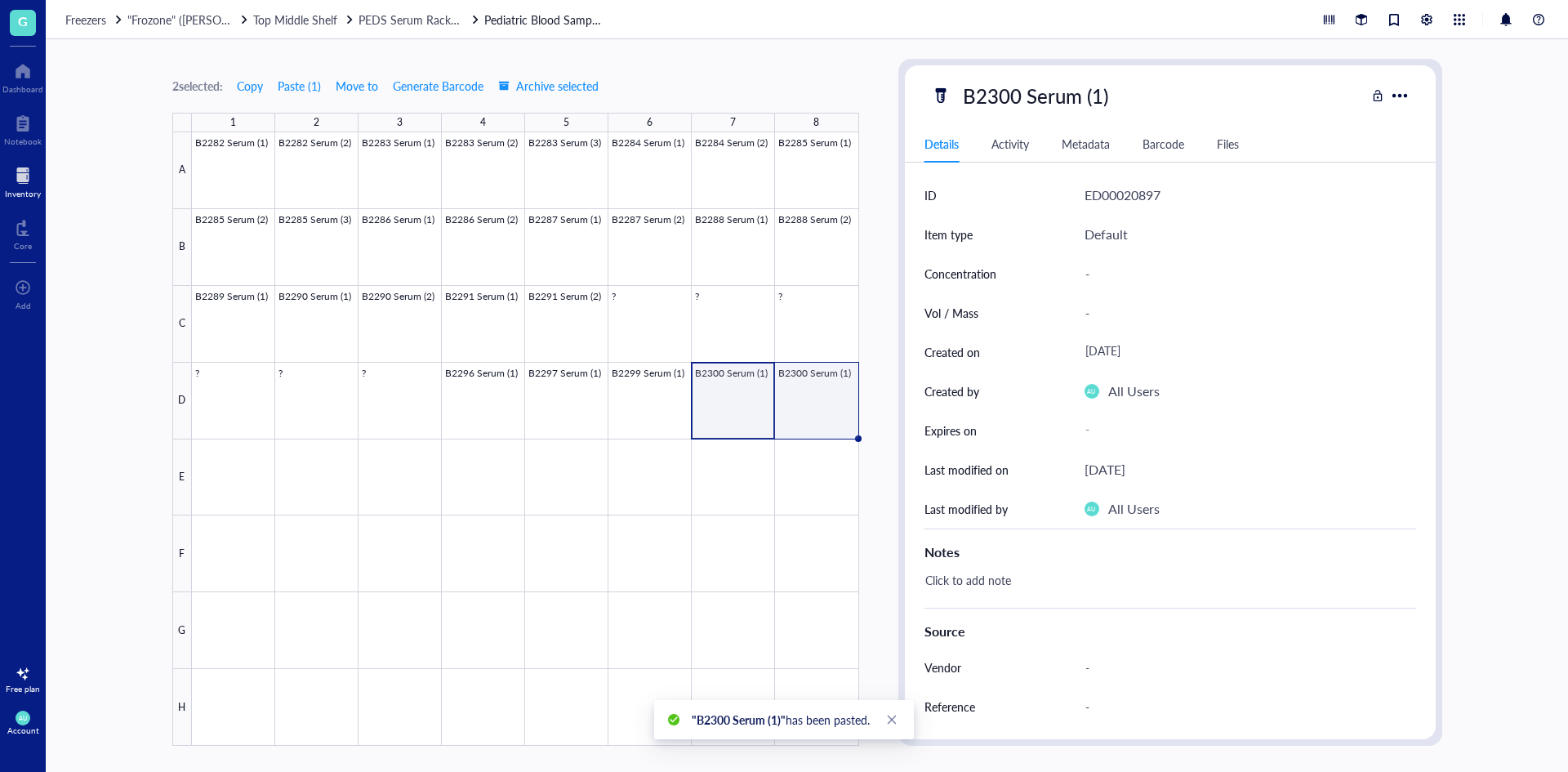
click at [837, 405] on div at bounding box center [525, 439] width 667 height 613
click at [1098, 103] on div "B2300 Serum (1)" at bounding box center [1036, 95] width 160 height 34
click at [1099, 95] on input "B2300 Serum (1)" at bounding box center [1053, 96] width 194 height 33
type input "B2300 Serum (2)"
